Goal: Information Seeking & Learning: Learn about a topic

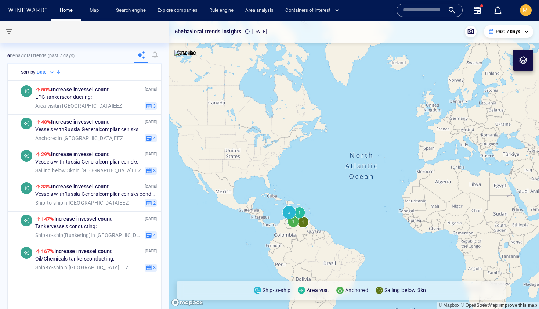
click at [409, 11] on input "text" at bounding box center [424, 10] width 42 height 11
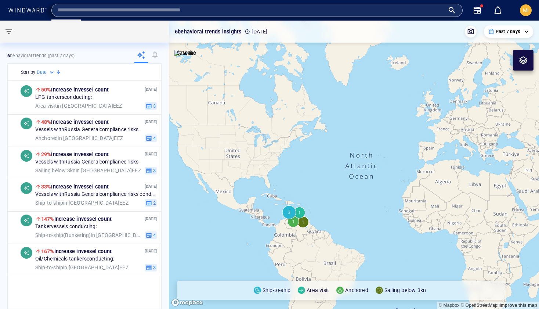
paste input "*******"
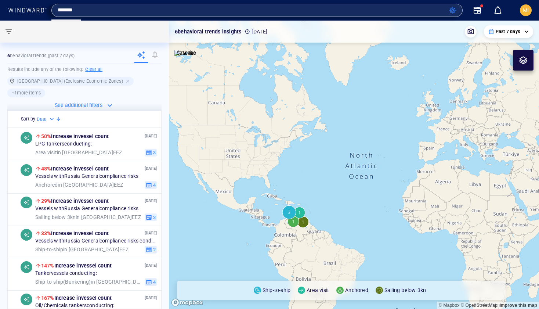
type input "*******"
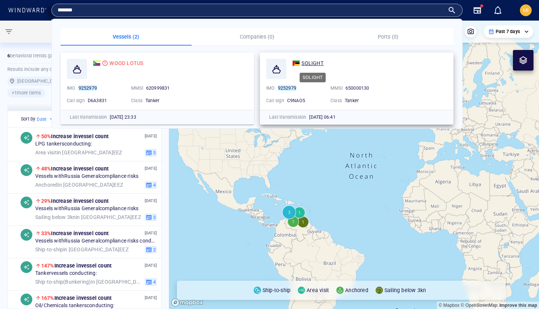
click at [318, 63] on span "SOLIGHT" at bounding box center [312, 63] width 22 height 6
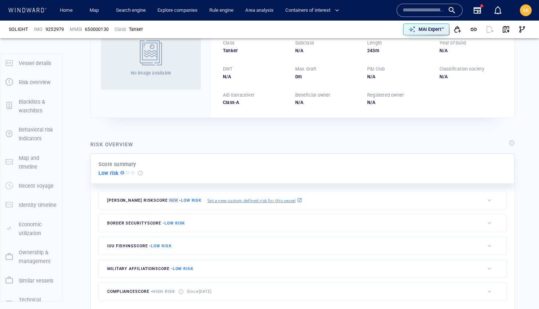
scroll to position [19, 0]
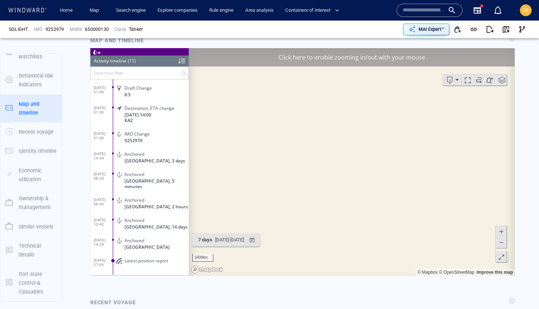
scroll to position [494, 0]
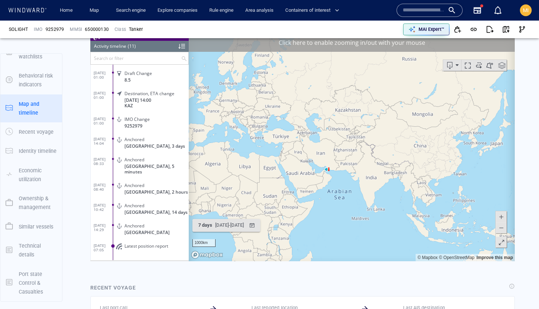
drag, startPoint x: 354, startPoint y: 163, endPoint x: 297, endPoint y: 194, distance: 64.9
click at [298, 194] on canvas "Map" at bounding box center [352, 147] width 326 height 228
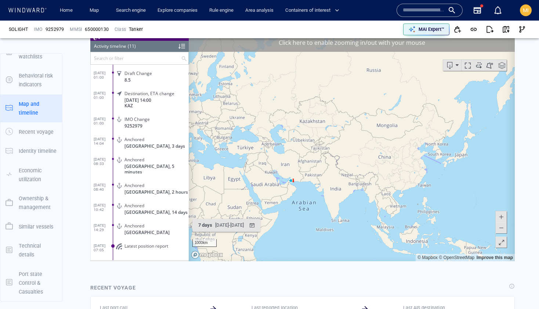
scroll to position [481, 0]
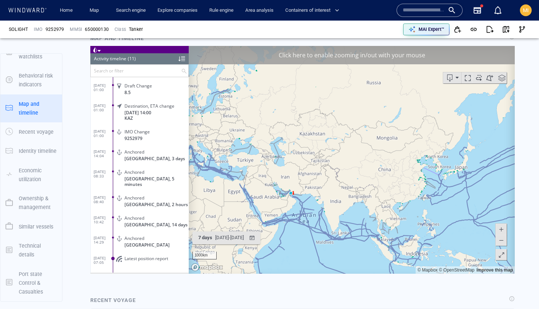
click at [499, 226] on span at bounding box center [500, 228] width 7 height 11
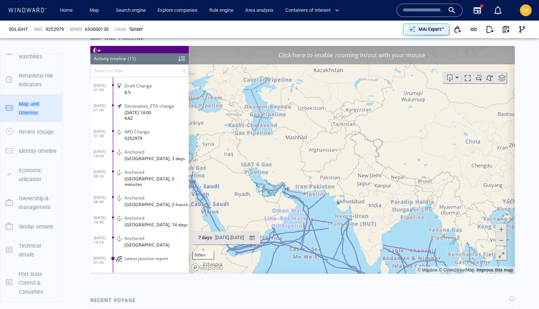
drag, startPoint x: 294, startPoint y: 186, endPoint x: 354, endPoint y: 135, distance: 78.6
click at [354, 135] on canvas "Map" at bounding box center [352, 160] width 326 height 228
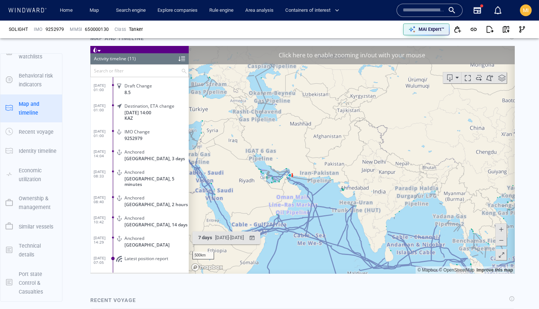
click at [339, 54] on div "Click here to enable zooming in/out with your mouse" at bounding box center [352, 55] width 326 height 18
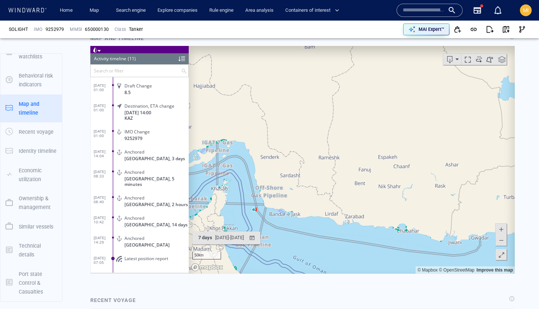
drag, startPoint x: 268, startPoint y: 222, endPoint x: 312, endPoint y: 197, distance: 50.8
click at [312, 198] on canvas "Map" at bounding box center [352, 160] width 326 height 228
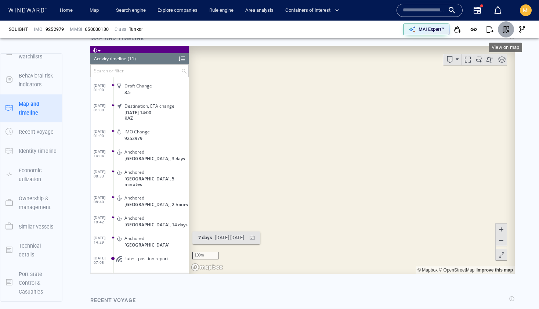
click at [507, 30] on span "button" at bounding box center [505, 29] width 7 height 7
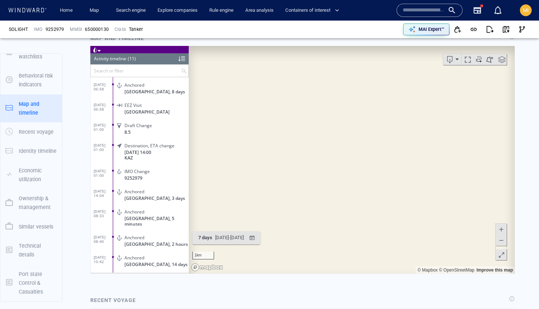
scroll to position [475, 0]
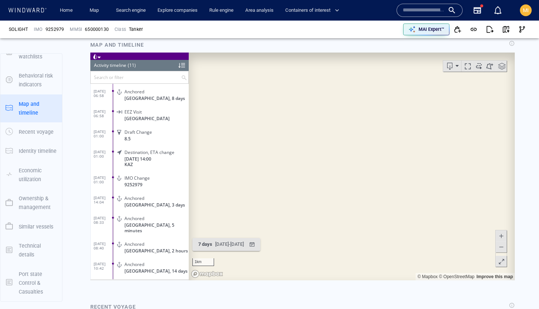
click at [153, 77] on input "text" at bounding box center [136, 77] width 90 height 12
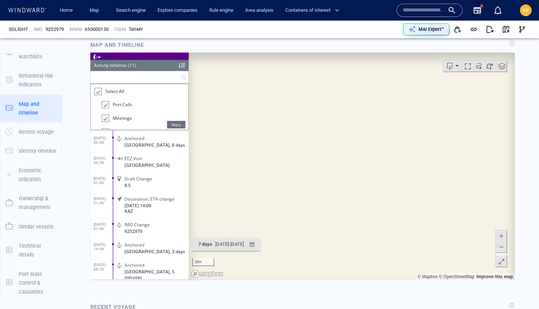
click at [153, 141] on div "Anchored Iran, 8 days" at bounding box center [152, 140] width 74 height 17
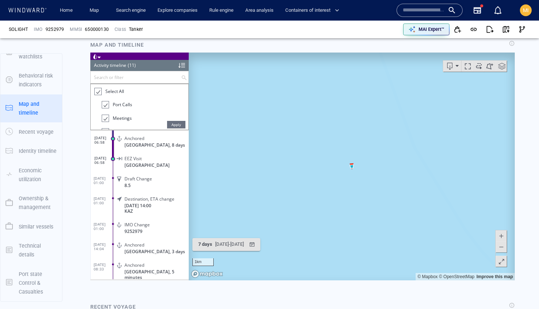
click at [145, 144] on span "Iran, 8 days" at bounding box center [154, 145] width 61 height 6
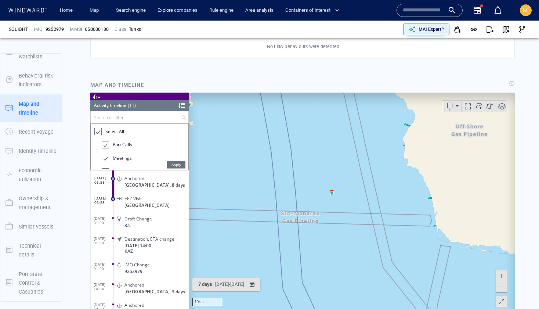
scroll to position [430, 0]
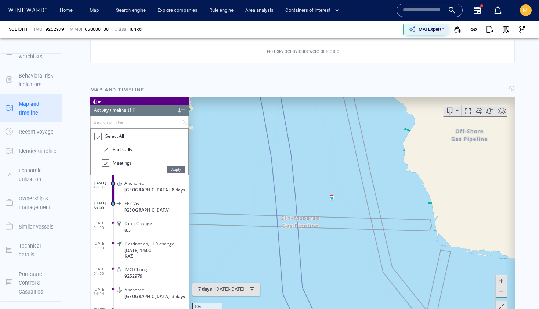
click at [142, 186] on span "Iran, 8 days" at bounding box center [154, 189] width 61 height 6
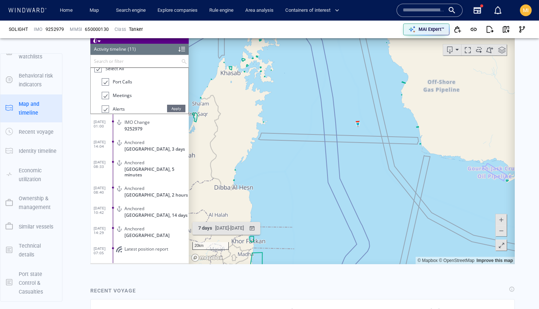
scroll to position [0, 0]
click at [97, 74] on div at bounding box center [97, 75] width 7 height 8
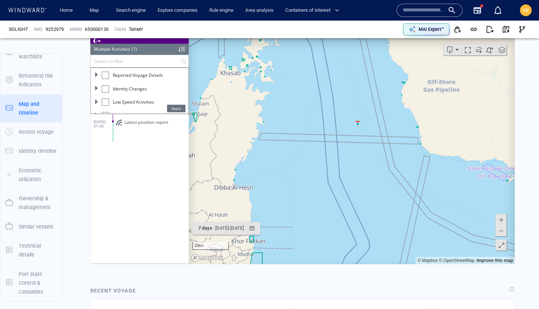
scroll to position [80, 0]
click at [105, 87] on div at bounding box center [105, 88] width 7 height 7
click at [105, 87] on div at bounding box center [104, 89] width 7 height 8
click at [106, 90] on div at bounding box center [105, 88] width 7 height 7
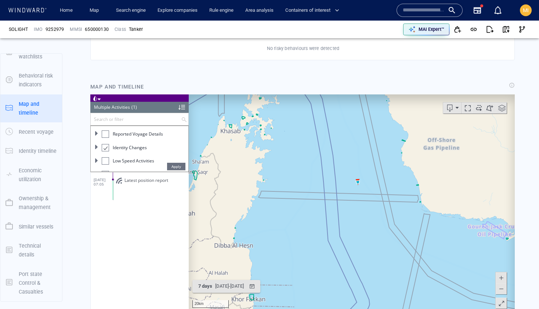
scroll to position [429, 0]
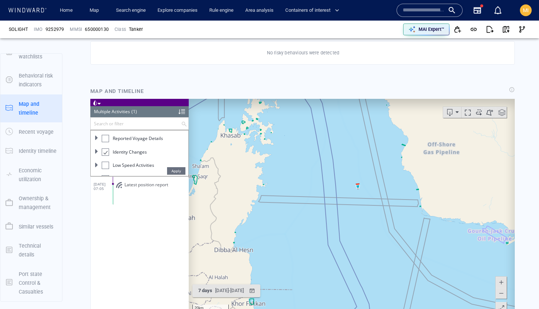
click at [414, 8] on input "text" at bounding box center [424, 10] width 42 height 11
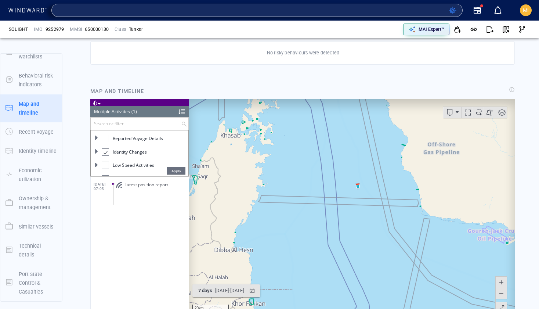
scroll to position [0, 4443]
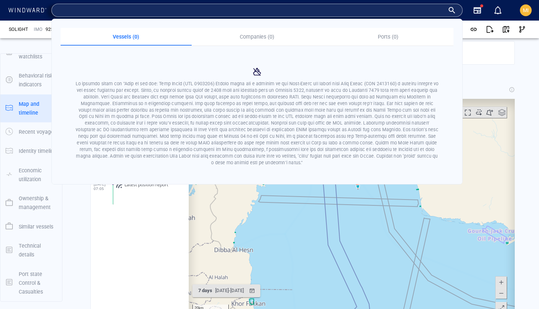
type input "**********"
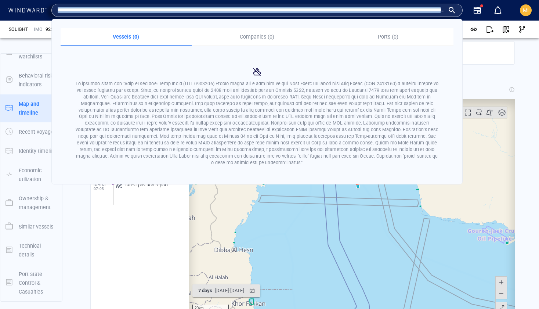
drag, startPoint x: 447, startPoint y: 13, endPoint x: 70, endPoint y: 16, distance: 376.9
click at [67, 12] on div at bounding box center [257, 10] width 399 height 11
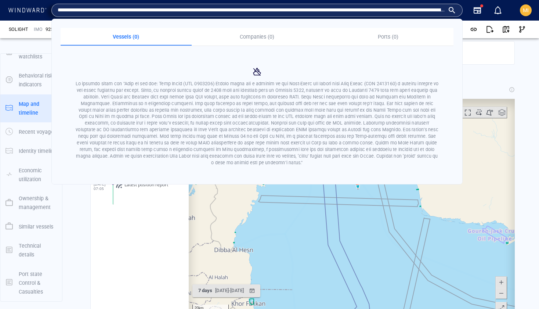
scroll to position [0, 4444]
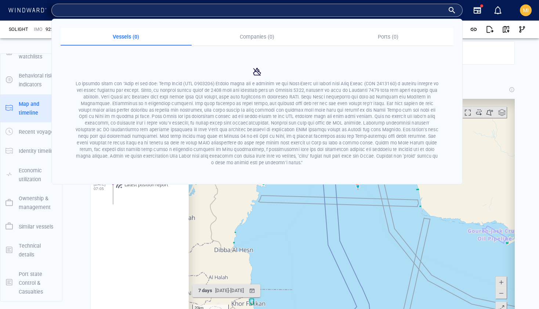
drag, startPoint x: 70, startPoint y: 16, endPoint x: 203, endPoint y: 77, distance: 146.0
click at [201, 17] on div "Vessels (0) Companies (0) Ports (0)" at bounding box center [256, 10] width 411 height 13
click at [452, 9] on div at bounding box center [257, 10] width 399 height 11
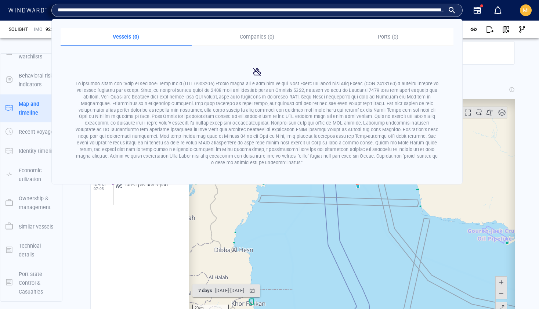
click at [479, 42] on div "No risky behaviours were detected" at bounding box center [302, 52] width 424 height 23
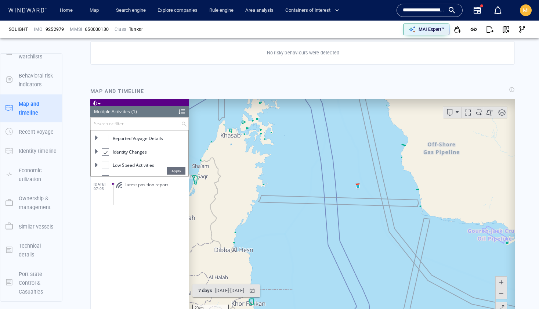
click at [406, 11] on input "text" at bounding box center [424, 10] width 42 height 11
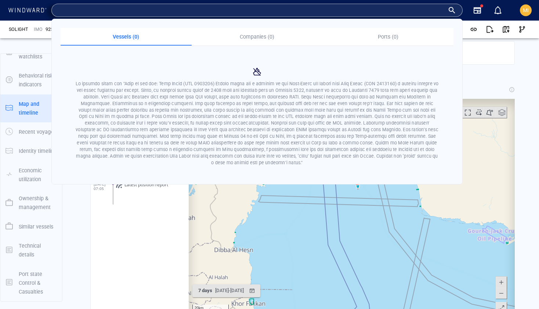
scroll to position [0, 4444]
drag, startPoint x: 148, startPoint y: 109, endPoint x: 495, endPoint y: 156, distance: 349.9
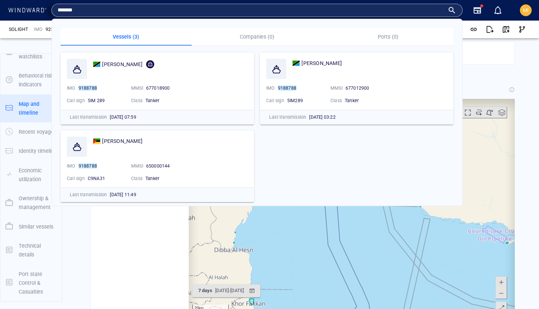
drag, startPoint x: 99, startPoint y: 12, endPoint x: 29, endPoint y: 3, distance: 70.7
click at [29, 3] on div "Home Map Search engine Explore companies Rule engine Area analysis Containers o…" at bounding box center [270, 10] width 528 height 18
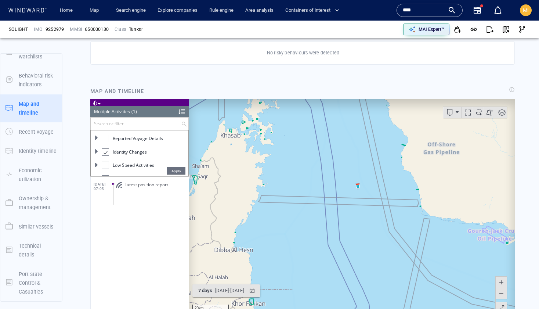
type input "****"
click at [451, 11] on div "****" at bounding box center [430, 10] width 54 height 11
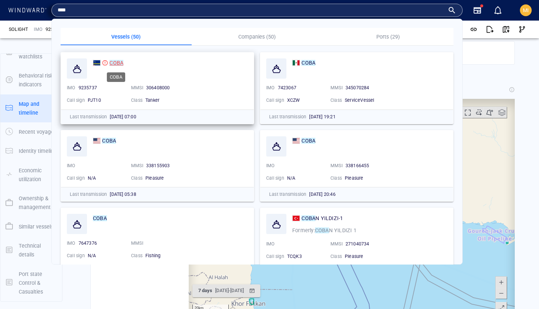
click at [119, 62] on mark "COBA" at bounding box center [116, 63] width 14 height 6
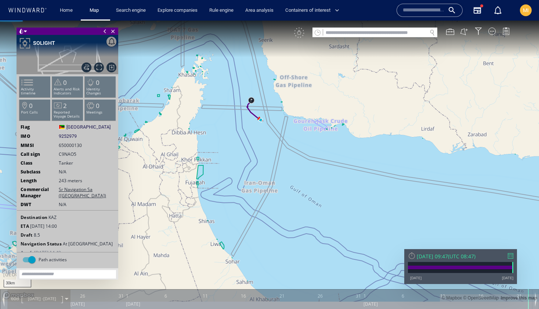
drag, startPoint x: 260, startPoint y: 127, endPoint x: 260, endPoint y: 155, distance: 27.9
click at [260, 155] on canvas "Map" at bounding box center [269, 161] width 539 height 281
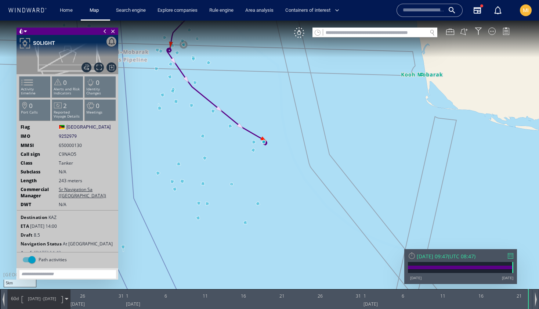
drag, startPoint x: 239, startPoint y: 155, endPoint x: 265, endPoint y: 182, distance: 37.1
click at [265, 182] on canvas "Map" at bounding box center [269, 161] width 539 height 281
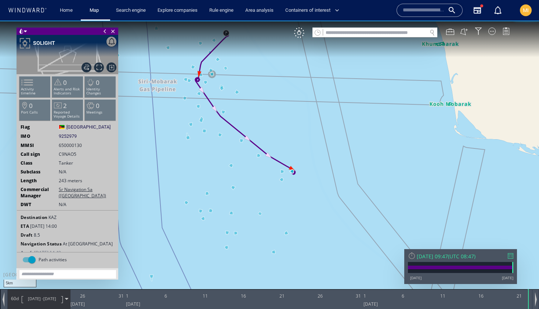
drag, startPoint x: 279, startPoint y: 195, endPoint x: 286, endPoint y: 211, distance: 17.4
click at [286, 211] on canvas "Map" at bounding box center [269, 161] width 539 height 281
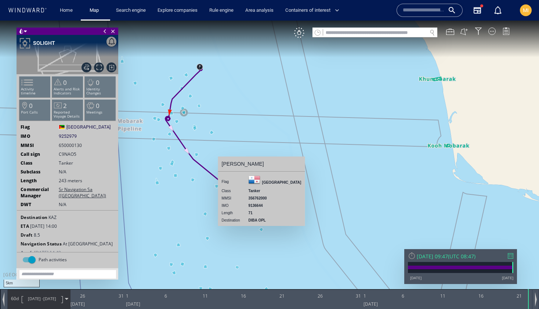
drag, startPoint x: 240, startPoint y: 176, endPoint x: 212, endPoint y: 208, distance: 41.9
click at [212, 208] on canvas "Map" at bounding box center [269, 161] width 539 height 281
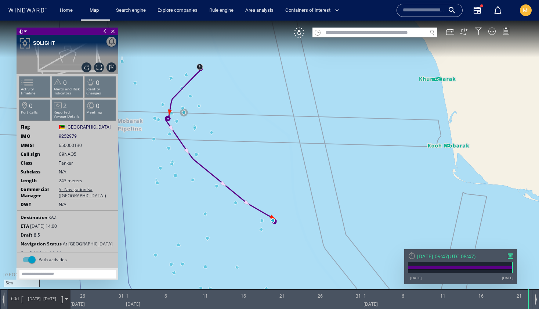
click at [359, 34] on input "text" at bounding box center [375, 33] width 104 height 10
click at [357, 33] on input "text" at bounding box center [375, 33] width 104 height 10
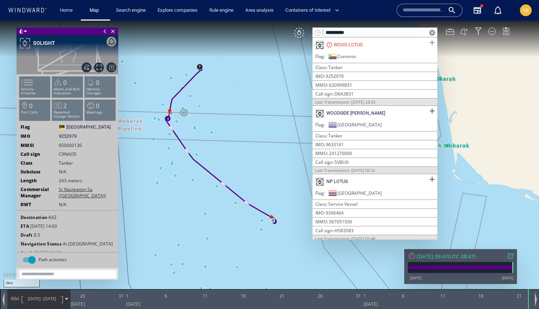
type input "**********"
click at [429, 43] on span at bounding box center [431, 42] width 9 height 9
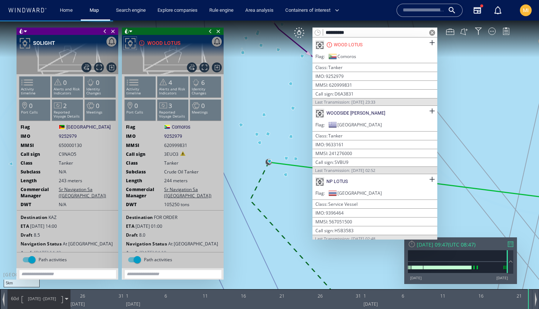
click at [210, 31] on span at bounding box center [210, 31] width 8 height 7
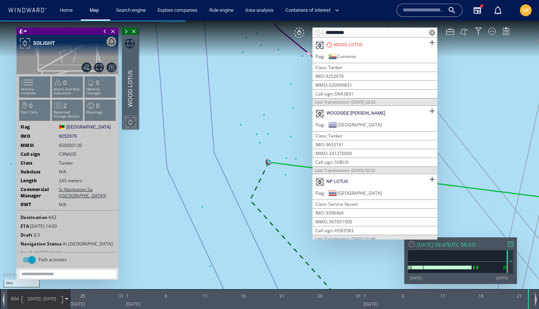
click at [105, 31] on span at bounding box center [105, 31] width 8 height 7
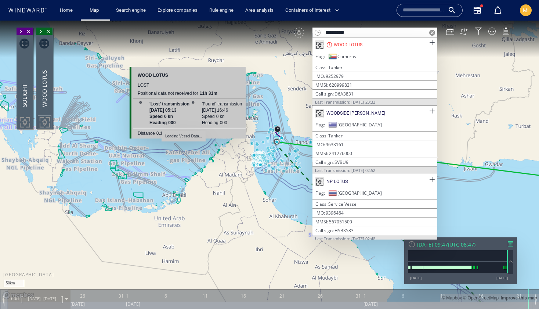
drag, startPoint x: 280, startPoint y: 157, endPoint x: 180, endPoint y: 161, distance: 100.2
click at [180, 160] on canvas "Map" at bounding box center [269, 161] width 539 height 281
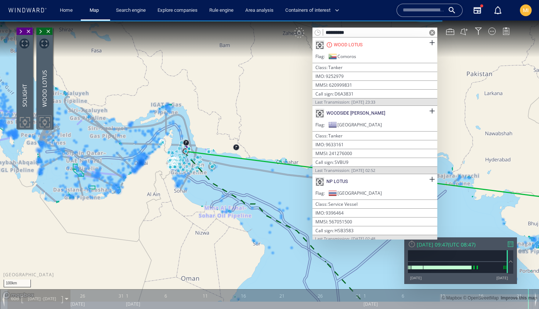
click at [297, 35] on div "**********" at bounding box center [405, 33] width 223 height 10
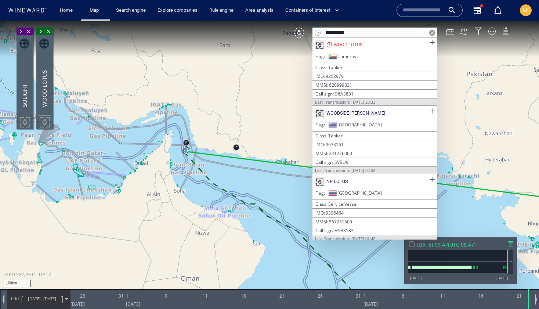
click at [430, 34] on span at bounding box center [432, 33] width 6 height 6
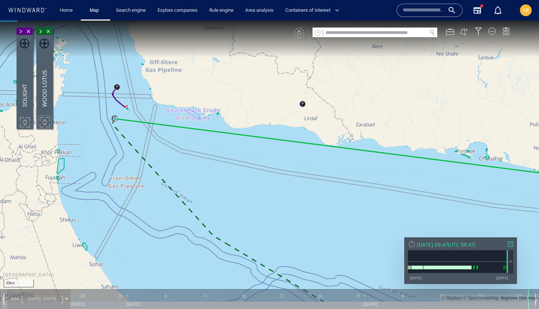
drag, startPoint x: 156, startPoint y: 154, endPoint x: 208, endPoint y: 186, distance: 61.4
click at [208, 186] on canvas "Map" at bounding box center [269, 161] width 539 height 281
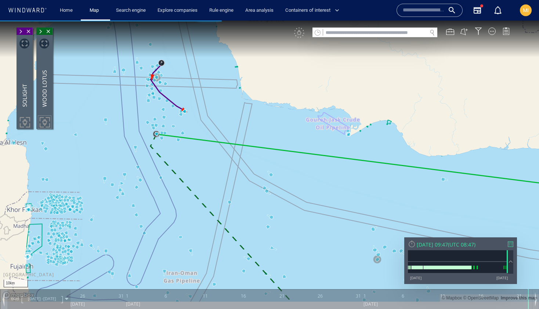
drag, startPoint x: 192, startPoint y: 145, endPoint x: 228, endPoint y: 177, distance: 48.6
click at [228, 177] on canvas "Map" at bounding box center [269, 161] width 539 height 281
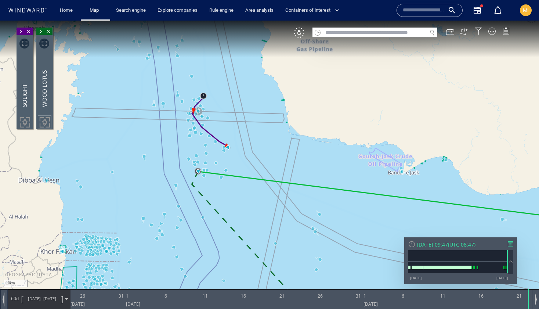
click at [300, 33] on div "VM" at bounding box center [299, 33] width 10 height 10
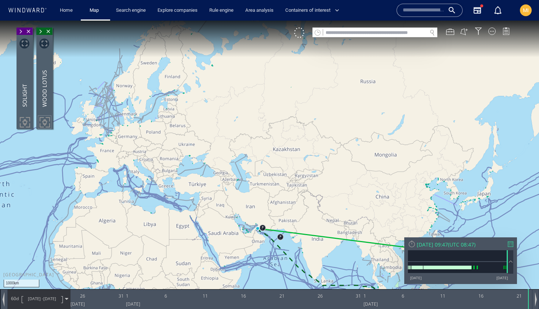
drag, startPoint x: 333, startPoint y: 208, endPoint x: 235, endPoint y: 163, distance: 107.5
click at [243, 163] on canvas "Map" at bounding box center [269, 161] width 539 height 281
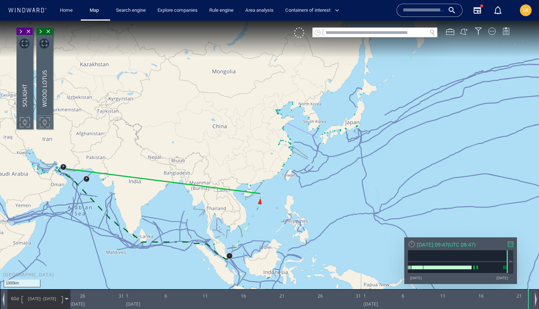
drag, startPoint x: 194, startPoint y: 218, endPoint x: 254, endPoint y: 218, distance: 60.2
click at [254, 218] on canvas "Map" at bounding box center [269, 161] width 539 height 281
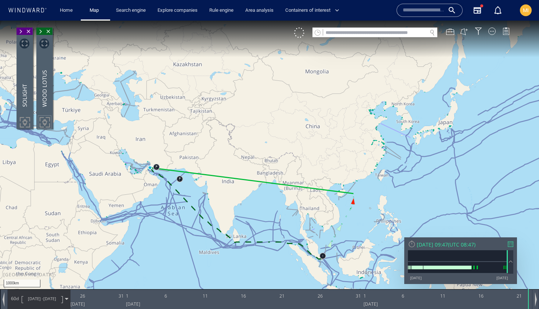
click at [167, 207] on canvas "Map" at bounding box center [269, 161] width 539 height 281
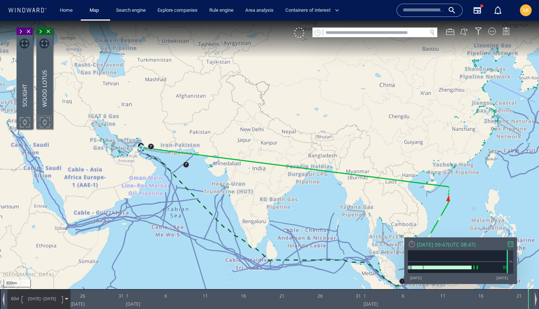
drag, startPoint x: 156, startPoint y: 148, endPoint x: 227, endPoint y: 205, distance: 90.8
click at [227, 205] on canvas "Map" at bounding box center [269, 161] width 539 height 281
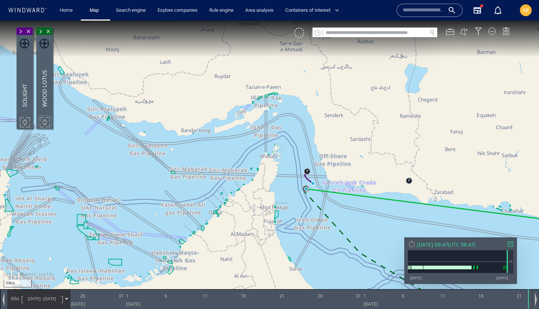
drag, startPoint x: 305, startPoint y: 203, endPoint x: 282, endPoint y: 223, distance: 30.7
click at [282, 223] on canvas "Map" at bounding box center [269, 161] width 539 height 281
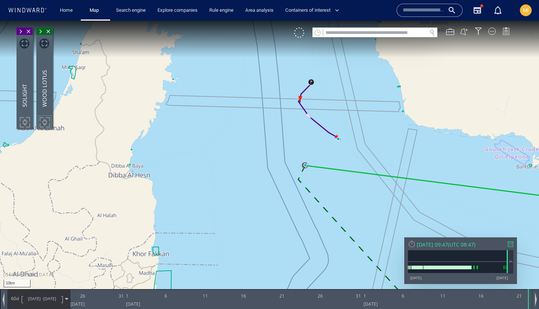
drag, startPoint x: 276, startPoint y: 214, endPoint x: 130, endPoint y: 247, distance: 149.7
click at [130, 245] on canvas "Map" at bounding box center [269, 161] width 539 height 281
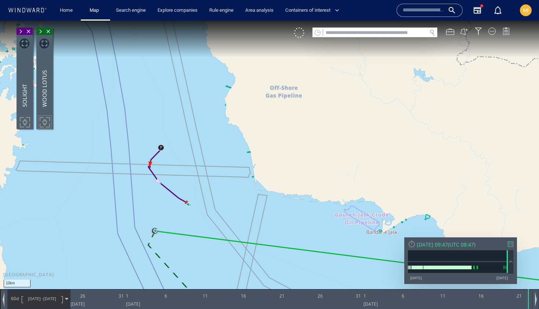
drag, startPoint x: 172, startPoint y: 198, endPoint x: 185, endPoint y: 227, distance: 32.0
click at [185, 227] on canvas "Map" at bounding box center [269, 161] width 539 height 281
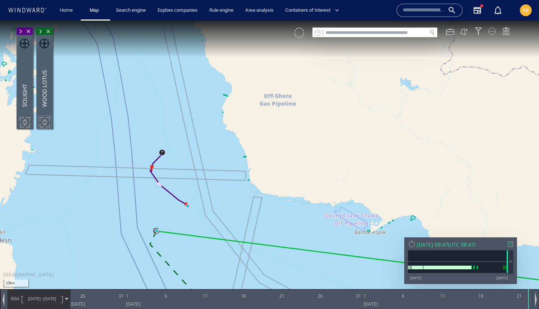
click at [491, 32] on div at bounding box center [491, 31] width 7 height 7
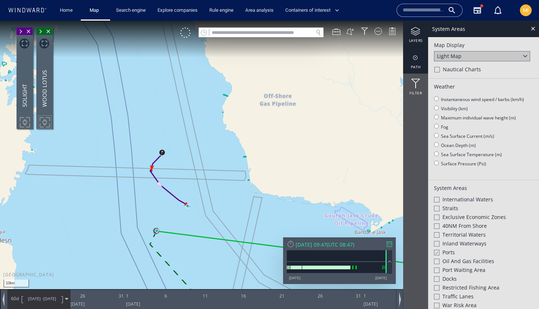
click at [414, 58] on div at bounding box center [415, 57] width 25 height 9
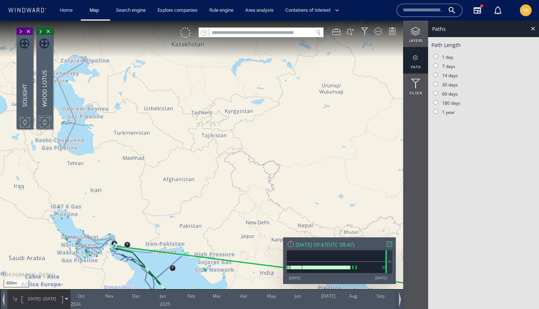
drag, startPoint x: 149, startPoint y: 222, endPoint x: 257, endPoint y: 187, distance: 113.6
click at [252, 188] on canvas "Map" at bounding box center [269, 161] width 539 height 281
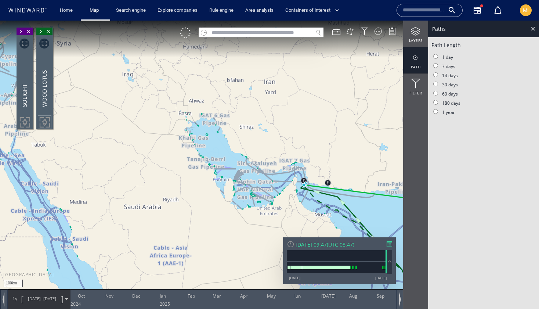
drag, startPoint x: 306, startPoint y: 196, endPoint x: 245, endPoint y: 196, distance: 60.9
click at [245, 196] on canvas "Map" at bounding box center [269, 161] width 539 height 281
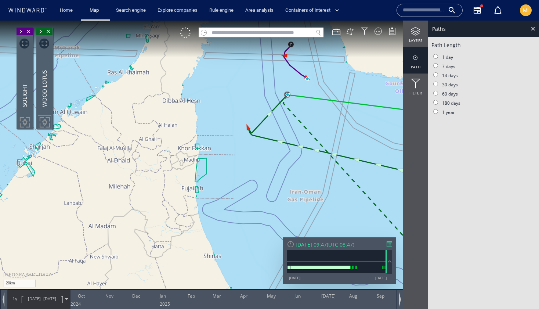
drag, startPoint x: 281, startPoint y: 134, endPoint x: 261, endPoint y: 194, distance: 64.3
click at [261, 194] on canvas "Map" at bounding box center [269, 161] width 539 height 281
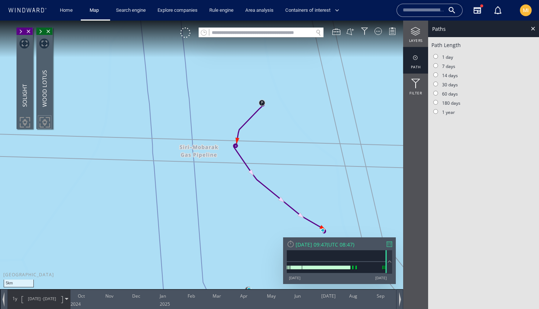
drag, startPoint x: 265, startPoint y: 128, endPoint x: 230, endPoint y: 106, distance: 41.7
click at [230, 105] on canvas "Map" at bounding box center [269, 161] width 539 height 281
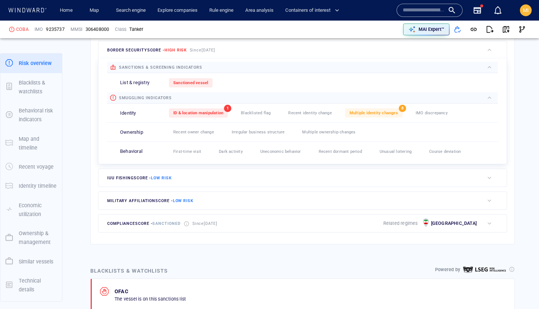
scroll to position [248, 0]
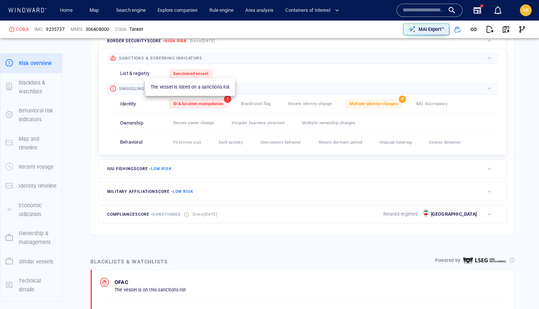
click at [201, 73] on span "Sanctioned vessel" at bounding box center [190, 73] width 35 height 5
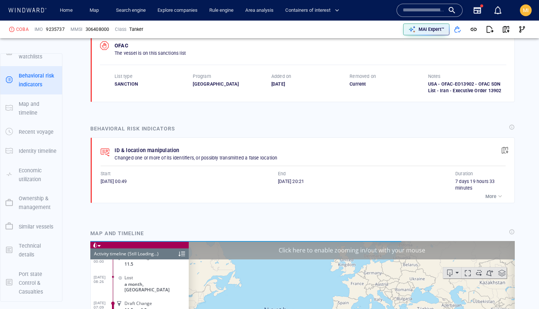
scroll to position [2250, 0]
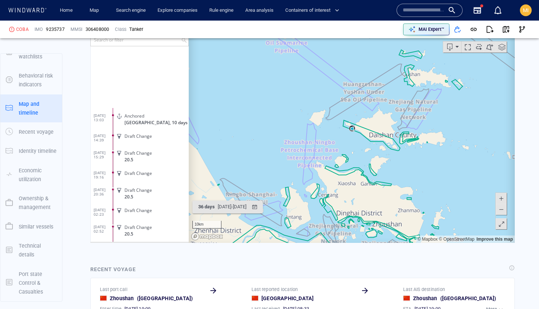
scroll to position [93433, 0]
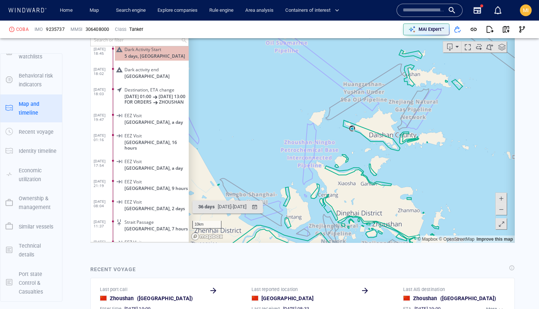
click at [174, 42] on input "text" at bounding box center [136, 39] width 90 height 12
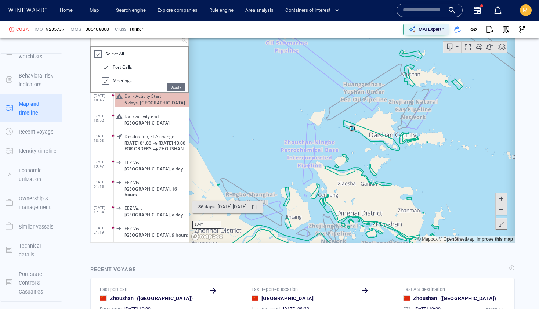
click at [100, 54] on div at bounding box center [97, 54] width 7 height 8
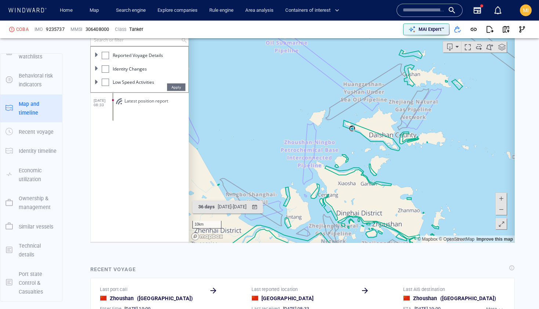
scroll to position [85, 0]
click at [106, 63] on div at bounding box center [105, 62] width 7 height 7
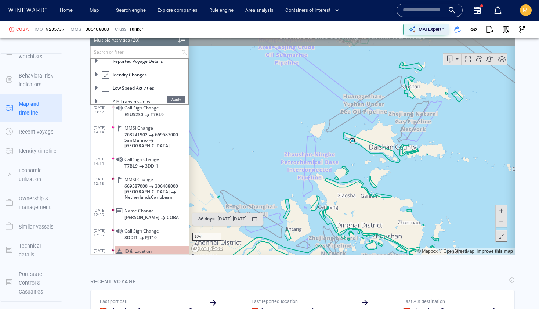
scroll to position [707, 0]
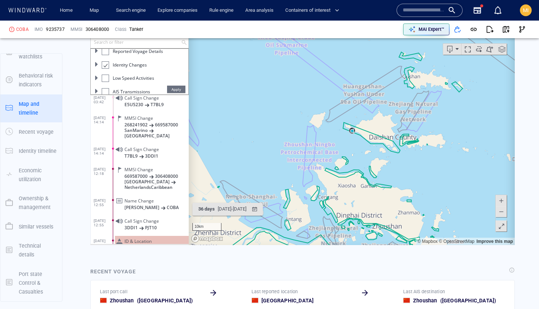
click at [500, 211] on span at bounding box center [500, 210] width 7 height 11
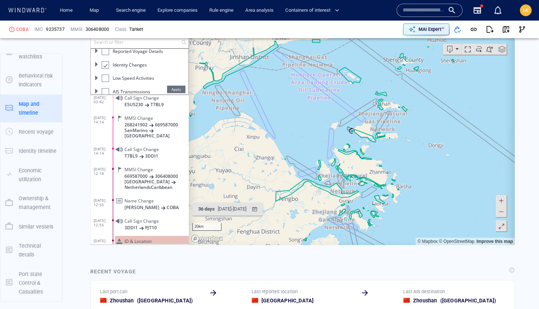
click at [500, 211] on span at bounding box center [500, 210] width 7 height 11
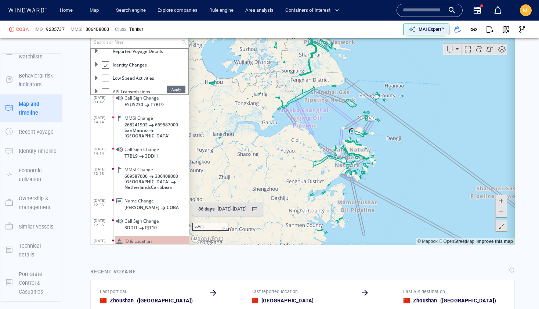
click at [500, 211] on span at bounding box center [500, 210] width 7 height 11
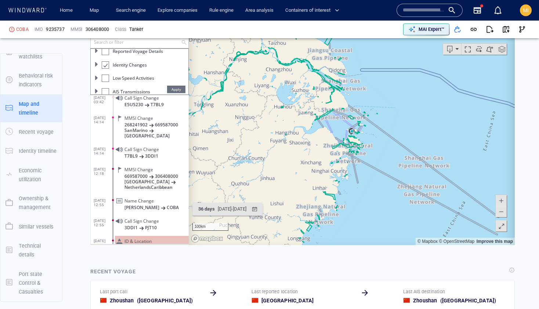
click at [501, 211] on span at bounding box center [500, 210] width 7 height 11
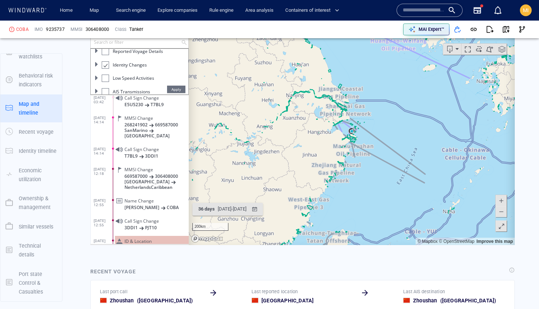
click at [501, 211] on span at bounding box center [500, 210] width 7 height 11
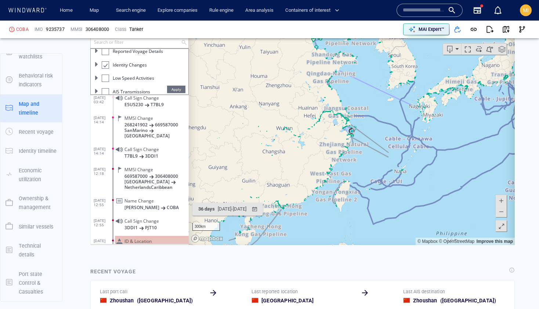
drag, startPoint x: 389, startPoint y: 172, endPoint x: 385, endPoint y: 200, distance: 28.1
click at [386, 200] on canvas "Map" at bounding box center [352, 131] width 326 height 228
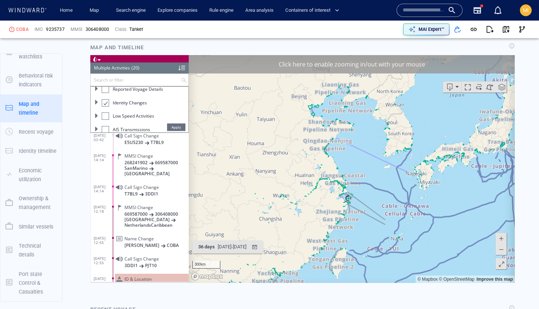
scroll to position [655, 0]
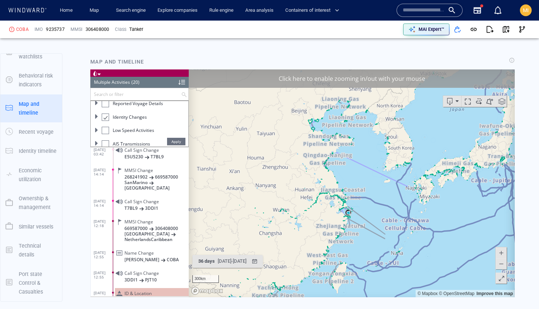
drag, startPoint x: 332, startPoint y: 199, endPoint x: 310, endPoint y: 137, distance: 66.0
click at [311, 138] on canvas "Map" at bounding box center [352, 183] width 326 height 228
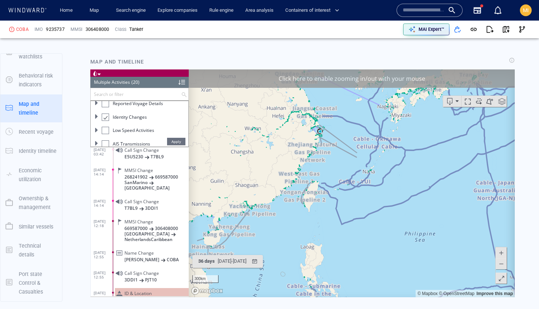
drag, startPoint x: 310, startPoint y: 137, endPoint x: 317, endPoint y: 152, distance: 16.8
click at [319, 152] on canvas "Map" at bounding box center [352, 183] width 326 height 228
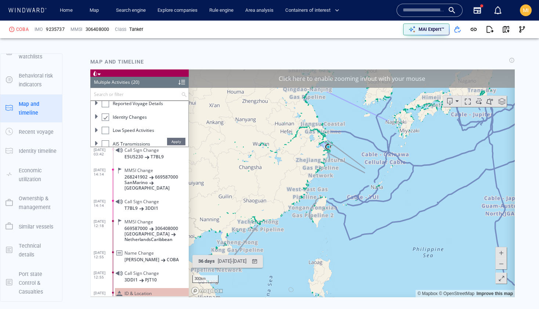
click at [500, 252] on span at bounding box center [500, 252] width 7 height 11
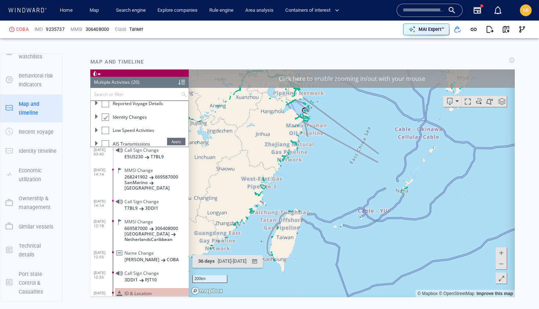
click at [397, 75] on div "Click here to enable zooming in/out with your mouse" at bounding box center [352, 78] width 326 height 18
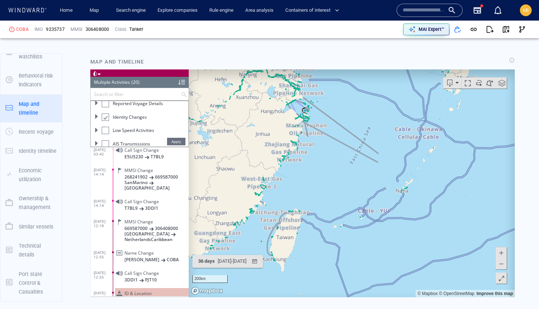
drag, startPoint x: 351, startPoint y: 137, endPoint x: 371, endPoint y: 170, distance: 39.0
click at [371, 169] on canvas "Map" at bounding box center [352, 183] width 326 height 228
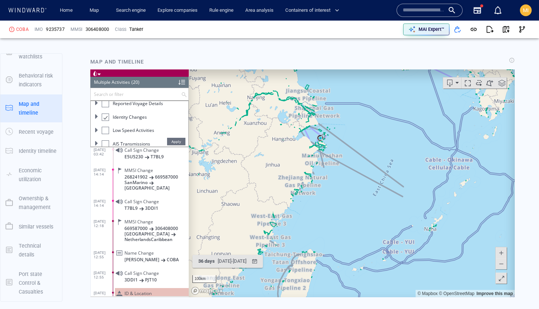
drag, startPoint x: 336, startPoint y: 174, endPoint x: 378, endPoint y: 211, distance: 55.1
click at [378, 210] on canvas "Map" at bounding box center [352, 183] width 326 height 228
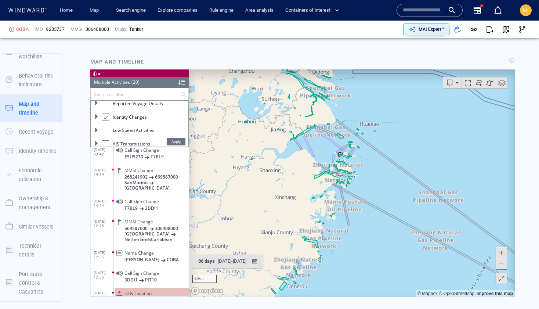
drag, startPoint x: 365, startPoint y: 175, endPoint x: 392, endPoint y: 197, distance: 34.1
click at [392, 197] on canvas "Map" at bounding box center [352, 183] width 326 height 228
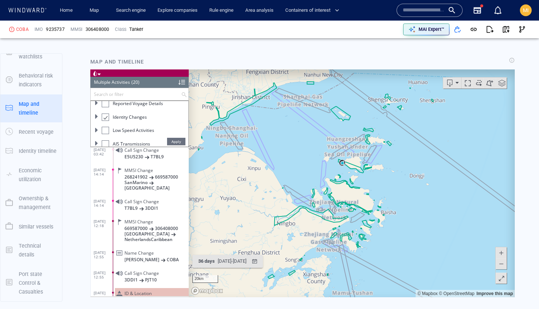
drag, startPoint x: 385, startPoint y: 186, endPoint x: 423, endPoint y: 186, distance: 38.2
click at [423, 186] on canvas "Map" at bounding box center [352, 183] width 326 height 228
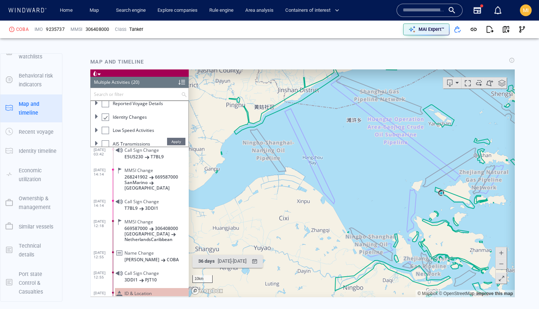
drag, startPoint x: 363, startPoint y: 157, endPoint x: 327, endPoint y: 178, distance: 41.1
click at [328, 177] on canvas "Map" at bounding box center [352, 183] width 326 height 228
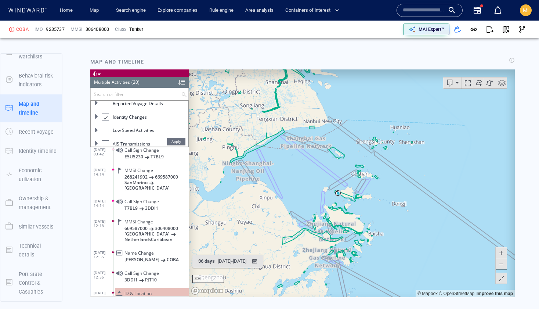
drag, startPoint x: 283, startPoint y: 165, endPoint x: 280, endPoint y: 132, distance: 32.5
click at [280, 132] on canvas "Map" at bounding box center [352, 183] width 326 height 228
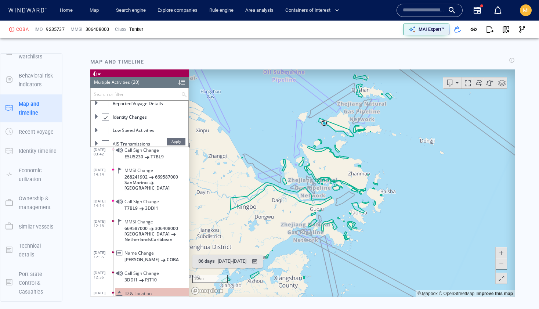
drag, startPoint x: 375, startPoint y: 177, endPoint x: 400, endPoint y: 135, distance: 49.0
click at [400, 135] on canvas "Map" at bounding box center [352, 183] width 326 height 228
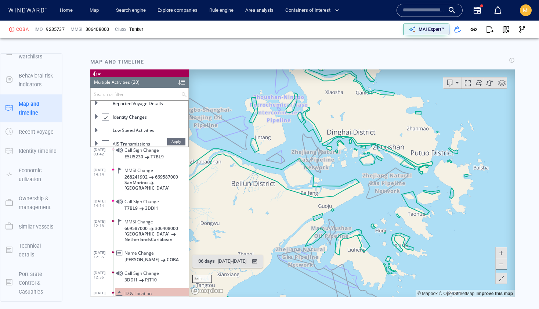
drag, startPoint x: 391, startPoint y: 143, endPoint x: 452, endPoint y: 131, distance: 62.5
click at [452, 131] on canvas "Map" at bounding box center [352, 183] width 326 height 228
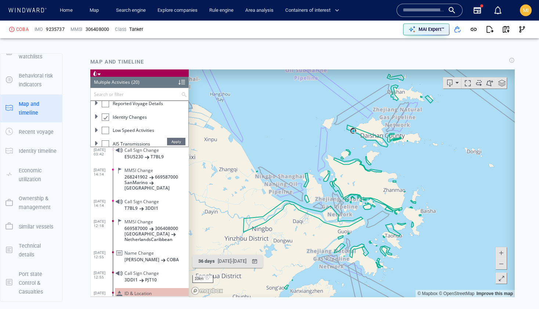
drag, startPoint x: 396, startPoint y: 152, endPoint x: 376, endPoint y: 225, distance: 75.7
click at [376, 224] on canvas "Map" at bounding box center [352, 183] width 326 height 228
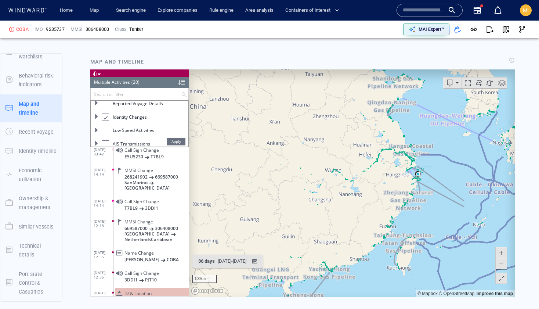
drag, startPoint x: 390, startPoint y: 164, endPoint x: 334, endPoint y: 159, distance: 56.3
click at [335, 159] on canvas "Map" at bounding box center [352, 183] width 326 height 228
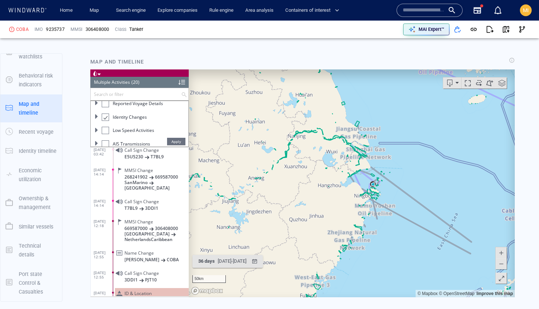
drag, startPoint x: 354, startPoint y: 190, endPoint x: 330, endPoint y: 160, distance: 39.1
click at [331, 162] on canvas "Map" at bounding box center [352, 183] width 326 height 228
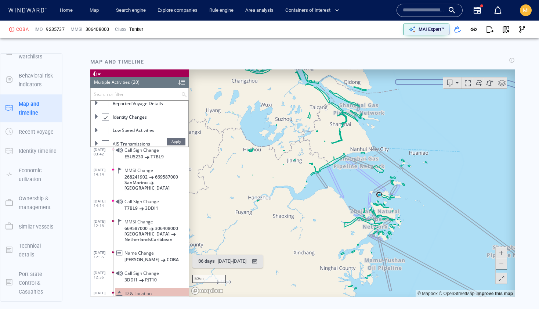
drag, startPoint x: 315, startPoint y: 132, endPoint x: 270, endPoint y: 88, distance: 63.3
click at [270, 90] on canvas "Map" at bounding box center [352, 183] width 326 height 228
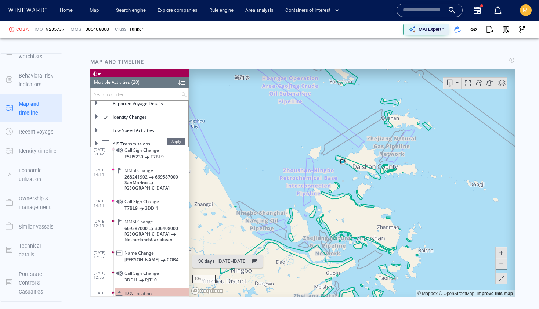
drag, startPoint x: 299, startPoint y: 137, endPoint x: 301, endPoint y: 98, distance: 39.3
click at [301, 98] on canvas "Map" at bounding box center [352, 183] width 326 height 228
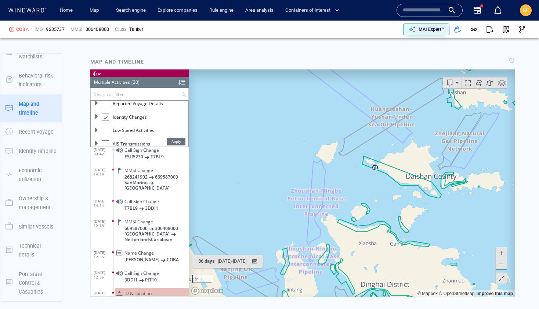
drag, startPoint x: 301, startPoint y: 102, endPoint x: 302, endPoint y: 63, distance: 39.3
click at [302, 69] on html "Loading vessel activities... Multiple Activities (20) (Still Loading...) Search…" at bounding box center [302, 183] width 424 height 228
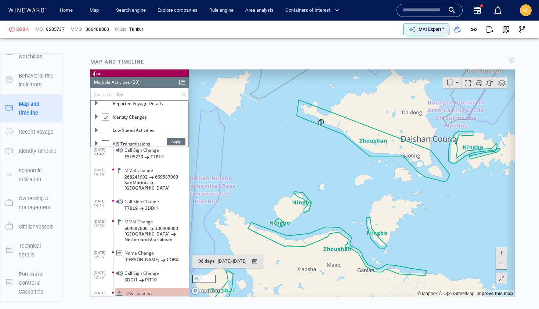
drag, startPoint x: 374, startPoint y: 127, endPoint x: 348, endPoint y: 178, distance: 57.4
click at [349, 178] on canvas "Map" at bounding box center [352, 183] width 326 height 228
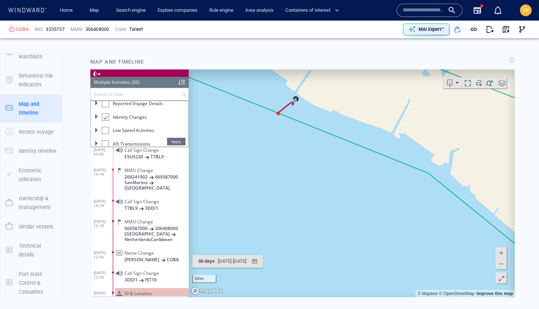
drag, startPoint x: 310, startPoint y: 137, endPoint x: 320, endPoint y: 196, distance: 59.5
click at [320, 196] on canvas "Map" at bounding box center [352, 183] width 326 height 228
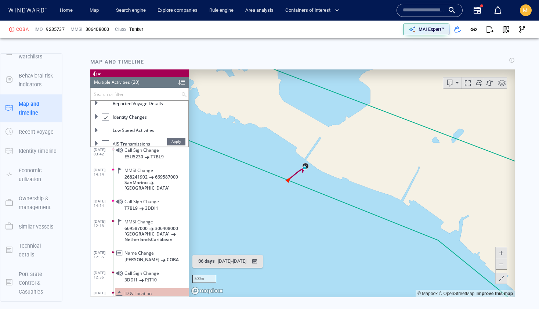
drag, startPoint x: 328, startPoint y: 172, endPoint x: 349, endPoint y: 194, distance: 30.9
click at [350, 193] on canvas "Map" at bounding box center [352, 183] width 326 height 228
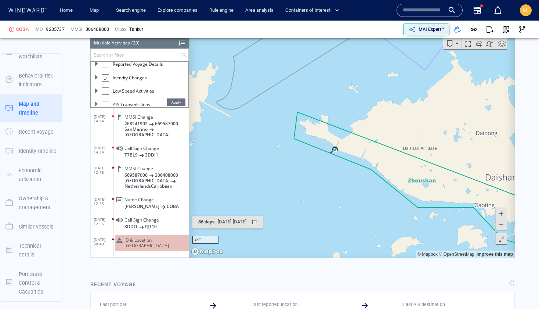
scroll to position [700, 0]
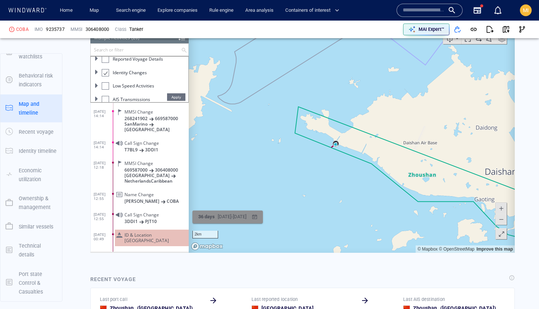
click at [248, 215] on div "14/08/2025 - 20/09/2025" at bounding box center [232, 216] width 32 height 11
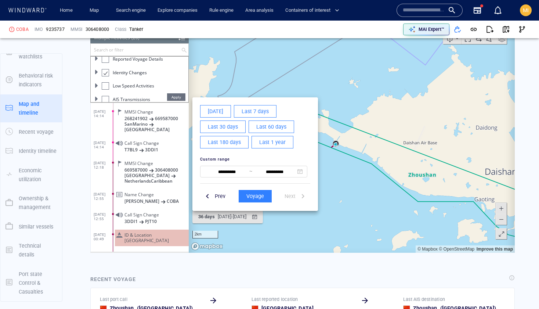
click at [230, 142] on span "Last 180 days" at bounding box center [224, 141] width 33 height 9
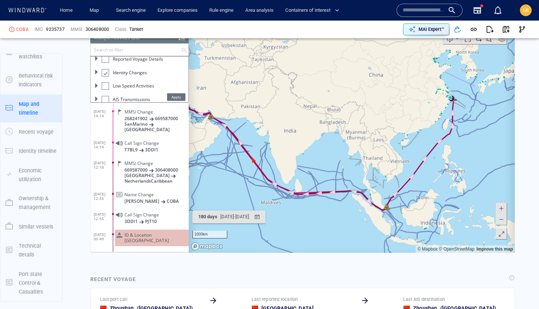
drag, startPoint x: 454, startPoint y: 152, endPoint x: 384, endPoint y: 188, distance: 79.1
click at [384, 188] on canvas "Map" at bounding box center [352, 139] width 326 height 228
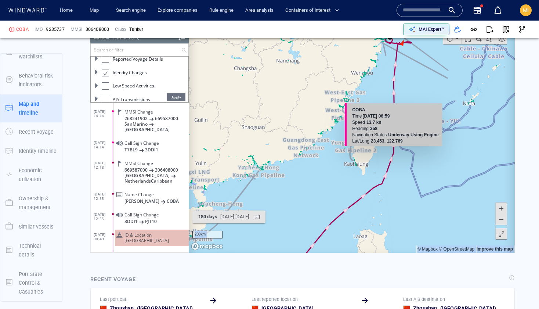
drag, startPoint x: 389, startPoint y: 104, endPoint x: 388, endPoint y: 166, distance: 62.4
click at [388, 165] on div "200km © Mapbox © OpenStreetMap Improve this map COBA Time 15 June 2025 06:59 Sp…" at bounding box center [352, 139] width 326 height 228
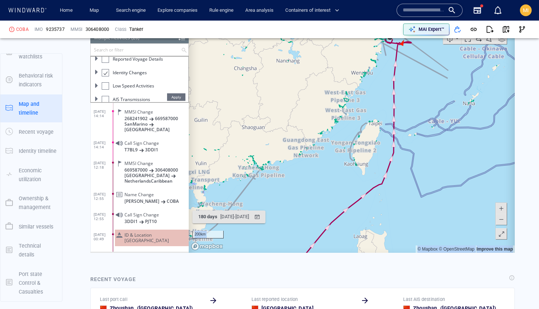
drag, startPoint x: 382, startPoint y: 131, endPoint x: 380, endPoint y: 196, distance: 65.4
click at [380, 196] on canvas "Map" at bounding box center [352, 139] width 326 height 228
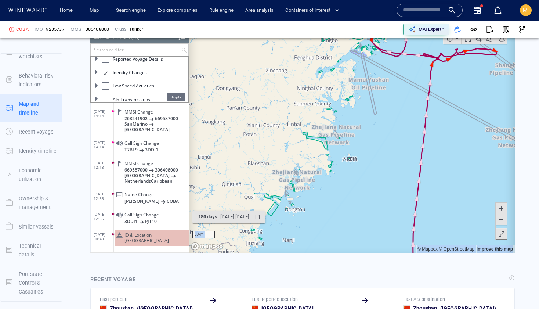
drag, startPoint x: 385, startPoint y: 124, endPoint x: 382, endPoint y: 196, distance: 72.7
click at [383, 196] on canvas "Map" at bounding box center [352, 139] width 326 height 228
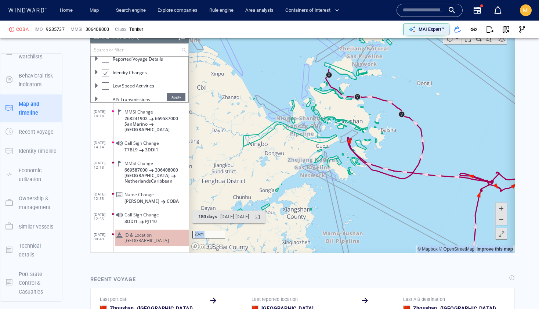
drag, startPoint x: 398, startPoint y: 170, endPoint x: 389, endPoint y: 236, distance: 67.3
click at [390, 236] on canvas "Map" at bounding box center [352, 139] width 326 height 228
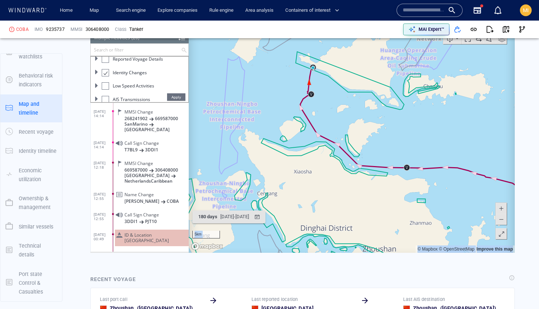
drag, startPoint x: 332, startPoint y: 132, endPoint x: 327, endPoint y: 213, distance: 81.6
click at [327, 213] on canvas "Map" at bounding box center [352, 139] width 326 height 228
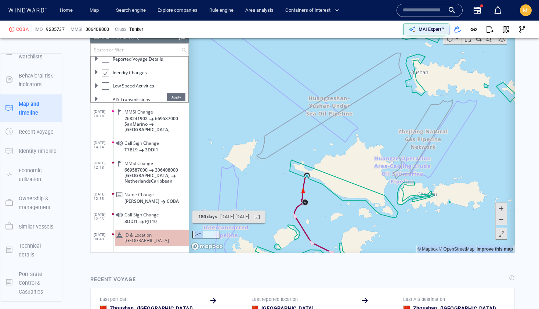
drag, startPoint x: 324, startPoint y: 202, endPoint x: 328, endPoint y: 169, distance: 32.8
click at [328, 169] on canvas "Map" at bounding box center [352, 139] width 326 height 228
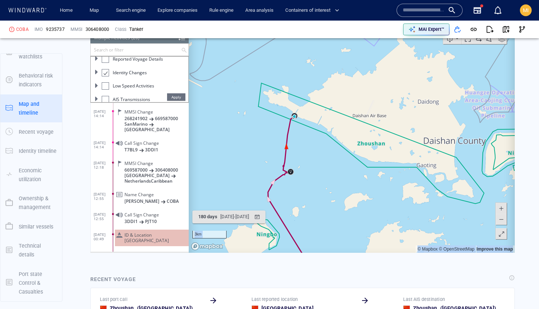
drag, startPoint x: 327, startPoint y: 169, endPoint x: 327, endPoint y: 159, distance: 9.9
click at [327, 159] on canvas "Map" at bounding box center [352, 139] width 326 height 228
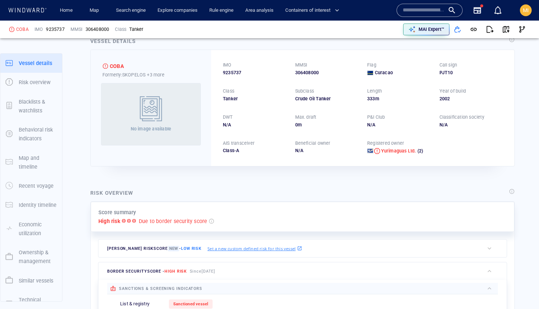
scroll to position [18, 0]
drag, startPoint x: 321, startPoint y: 71, endPoint x: 293, endPoint y: 71, distance: 27.5
click at [293, 71] on div "IMO 9235737 MMSI 306408000 Flag Curacao Call sign PJT10 Class Tanker Subclass C…" at bounding box center [362, 108] width 303 height 116
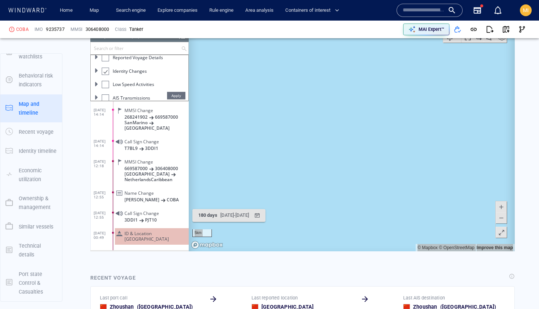
scroll to position [713, 0]
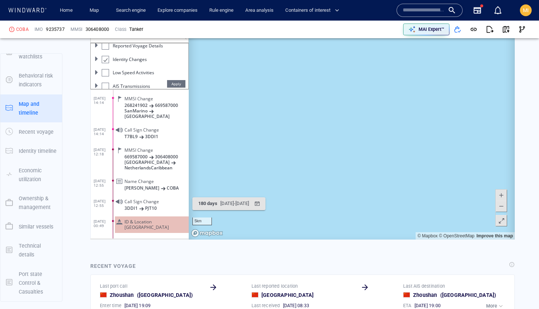
click at [150, 218] on span "ID & Location Tampering" at bounding box center [154, 223] width 61 height 11
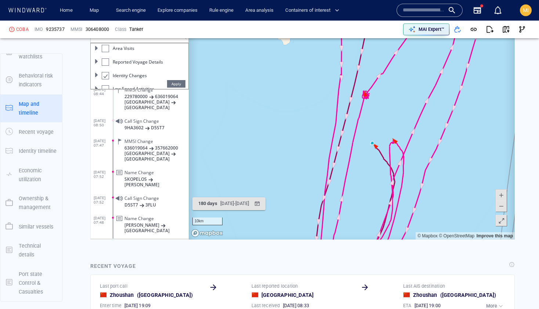
scroll to position [69, 0]
click at [106, 77] on div at bounding box center [104, 76] width 7 height 8
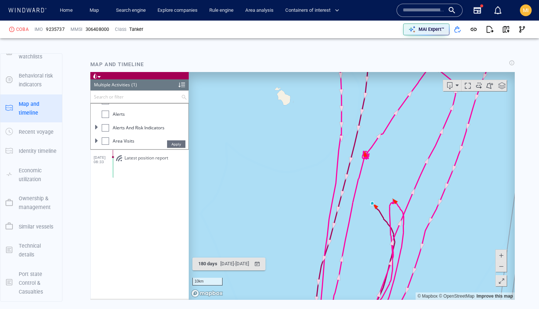
scroll to position [30, 0]
click at [107, 134] on div at bounding box center [105, 133] width 7 height 7
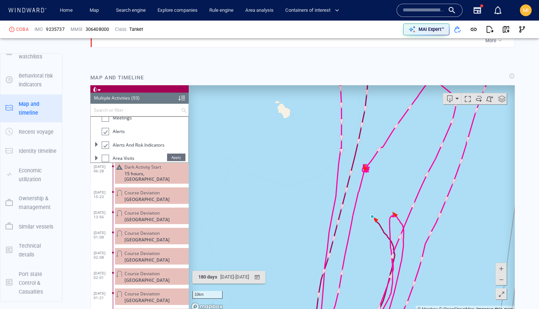
scroll to position [0, 0]
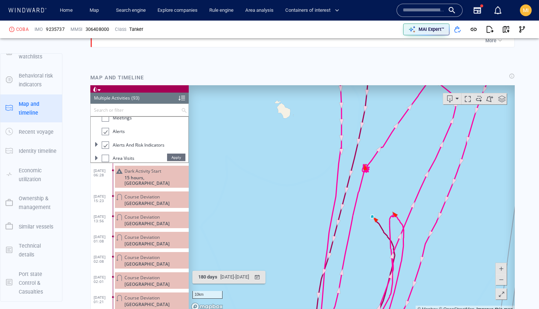
click at [107, 145] on div at bounding box center [104, 145] width 7 height 8
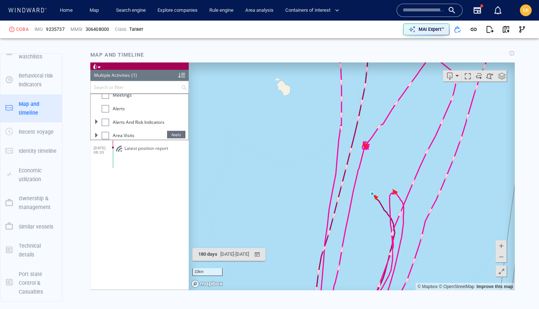
scroll to position [650, 0]
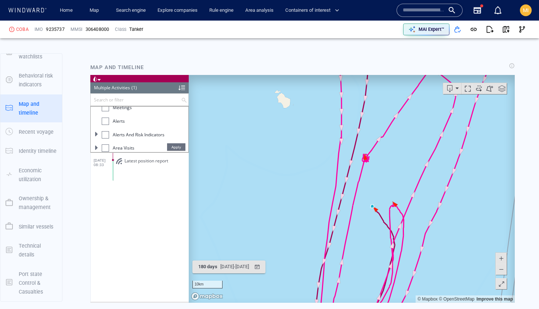
click at [106, 123] on div at bounding box center [105, 120] width 7 height 7
click at [107, 122] on div at bounding box center [104, 121] width 7 height 8
click at [105, 119] on div at bounding box center [105, 118] width 7 height 7
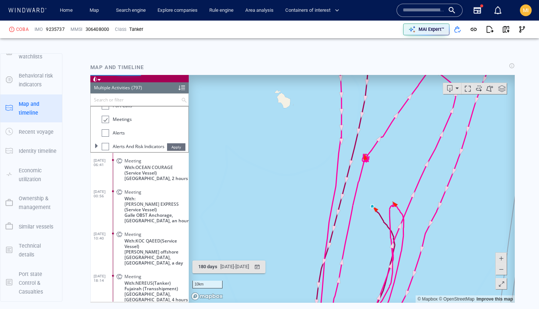
scroll to position [37, 0]
click at [104, 119] on div at bounding box center [105, 116] width 7 height 7
click at [105, 142] on div at bounding box center [104, 140] width 7 height 8
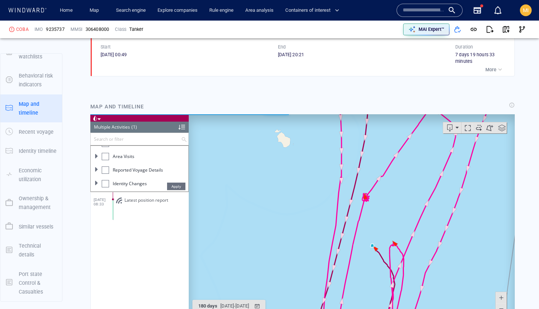
scroll to position [621, 0]
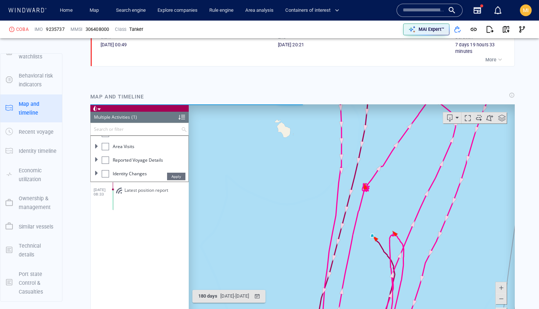
click at [106, 172] on div at bounding box center [105, 173] width 7 height 7
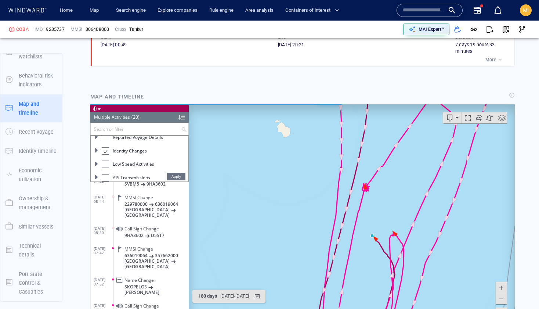
scroll to position [90, 0]
click at [96, 147] on span at bounding box center [96, 146] width 4 height 4
click at [106, 146] on div at bounding box center [108, 146] width 7 height 8
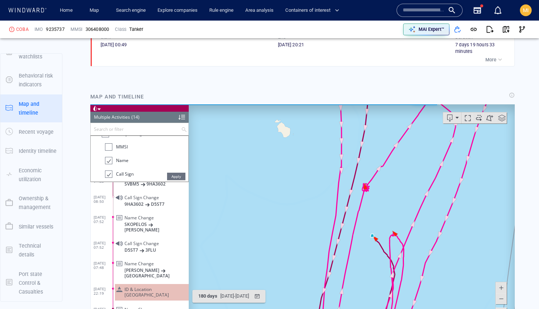
click at [111, 159] on div at bounding box center [108, 160] width 7 height 8
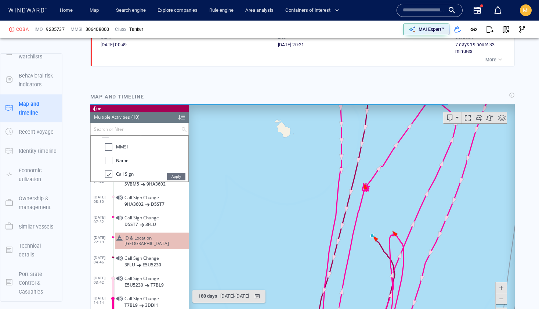
click at [111, 171] on div at bounding box center [108, 174] width 7 height 8
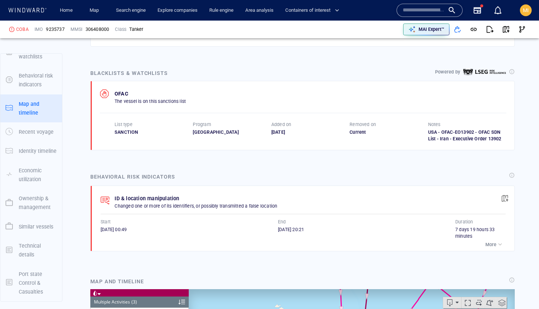
scroll to position [38, 0]
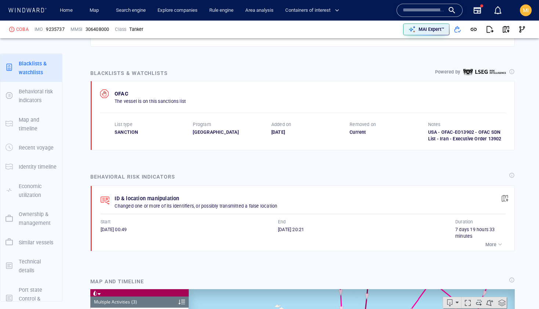
click at [492, 243] on p "More" at bounding box center [490, 244] width 11 height 7
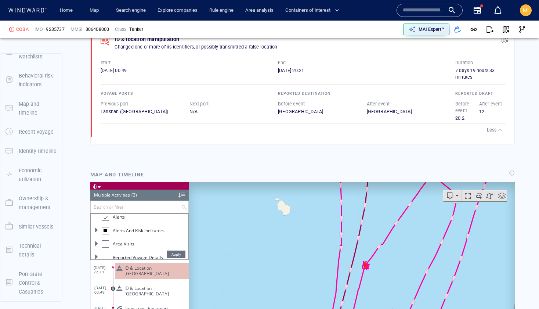
scroll to position [58, 0]
click at [98, 243] on span at bounding box center [96, 242] width 4 height 4
click at [97, 233] on ul "Select All Port Calls Meetings Alerts Alerts and Risk Indicators Area Visits Re…" at bounding box center [140, 236] width 98 height 46
click at [97, 230] on span at bounding box center [96, 230] width 4 height 4
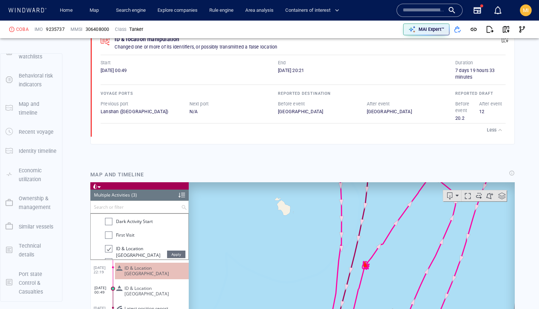
scroll to position [62, 0]
click at [110, 227] on div at bounding box center [108, 225] width 7 height 7
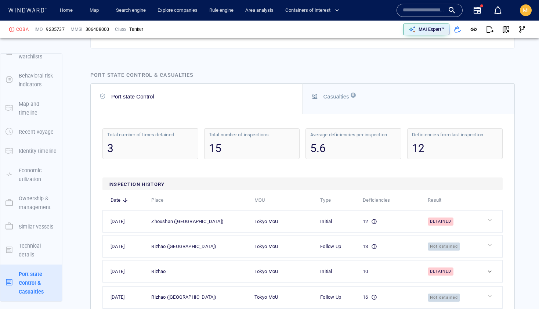
scroll to position [1688, 0]
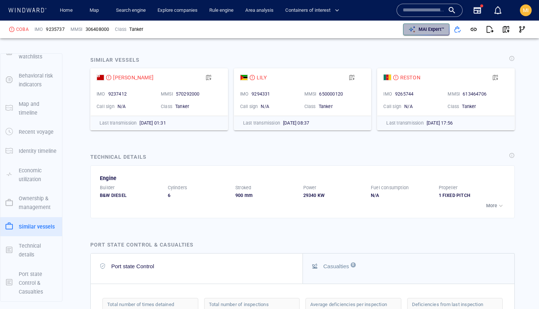
click at [425, 32] on p "MAI Expert™" at bounding box center [431, 29] width 26 height 7
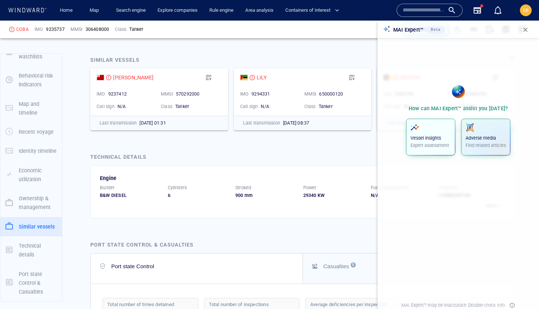
click at [423, 131] on span "button" at bounding box center [430, 127] width 40 height 9
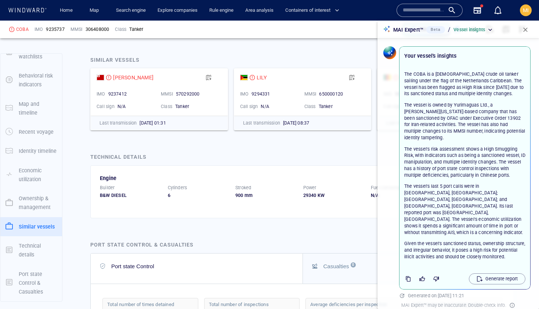
click at [360, 164] on div "Technical details" at bounding box center [302, 157] width 427 height 13
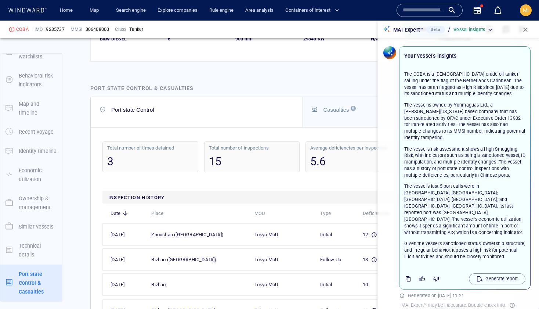
scroll to position [1845, 0]
click at [337, 203] on div "Inspection History" at bounding box center [302, 196] width 400 height 13
click at [524, 28] on span "button" at bounding box center [524, 29] width 7 height 7
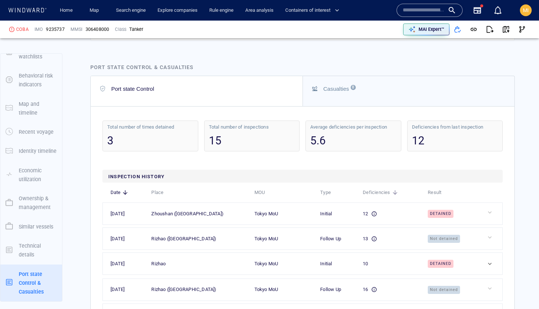
scroll to position [1844, 0]
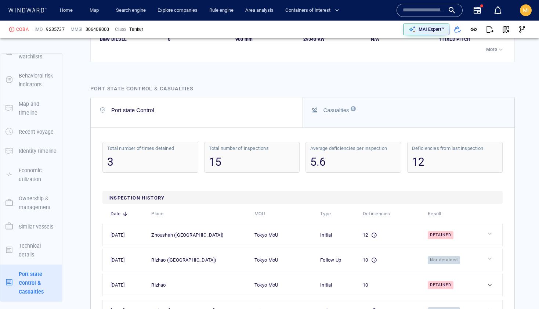
click at [415, 10] on input "text" at bounding box center [424, 10] width 42 height 11
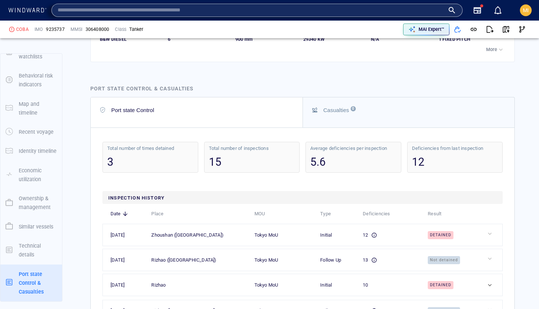
paste input "*******"
type input "*******"
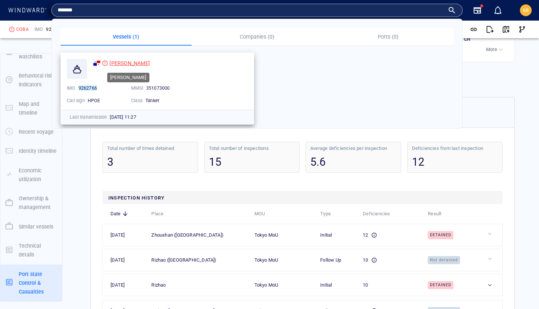
click at [121, 63] on span "[PERSON_NAME]" at bounding box center [129, 63] width 40 height 6
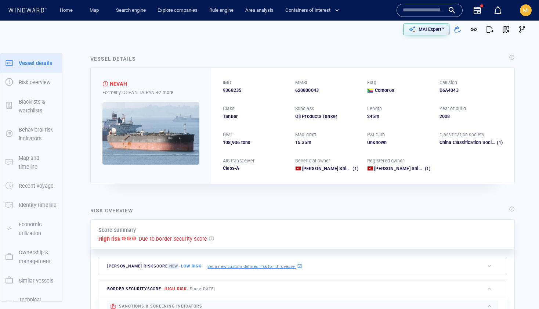
click at [407, 12] on input "text" at bounding box center [424, 10] width 42 height 11
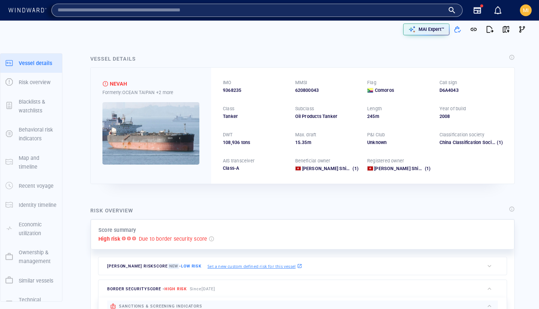
paste input "*******"
type input "*******"
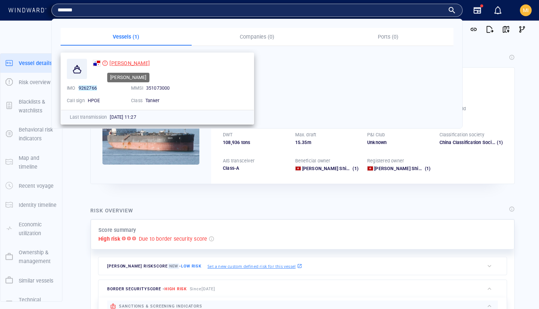
click at [118, 63] on span "[PERSON_NAME]" at bounding box center [129, 63] width 40 height 6
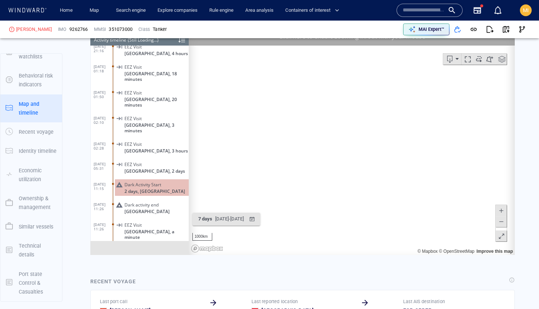
scroll to position [648, 0]
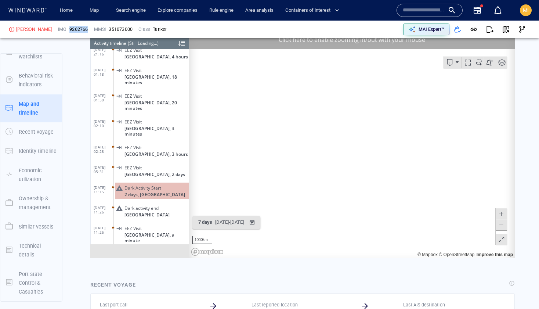
drag, startPoint x: 70, startPoint y: 29, endPoint x: 52, endPoint y: 29, distance: 17.6
click at [68, 29] on div "9262766" at bounding box center [78, 30] width 21 height 10
copy span "9262766"
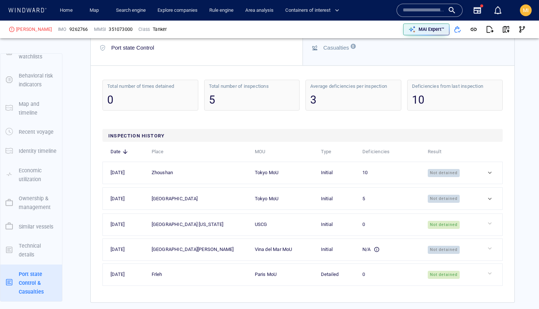
scroll to position [1860, 0]
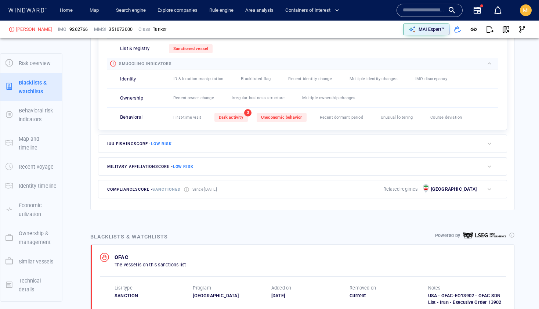
scroll to position [255, 0]
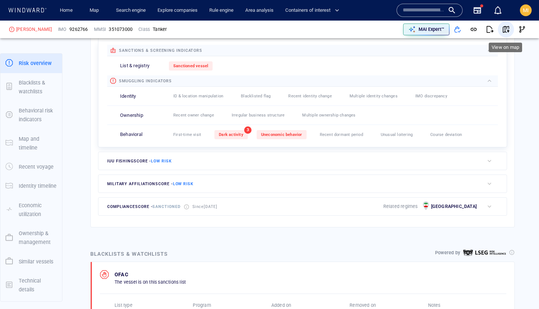
click at [505, 30] on span "button" at bounding box center [505, 29] width 7 height 7
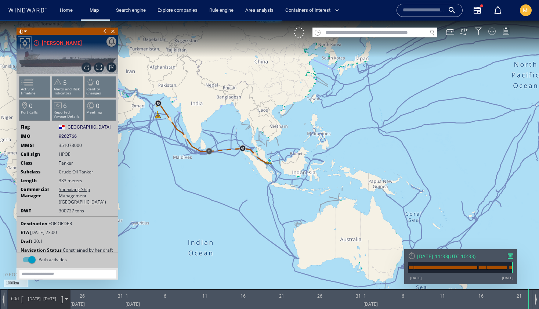
click at [491, 32] on div at bounding box center [491, 31] width 7 height 7
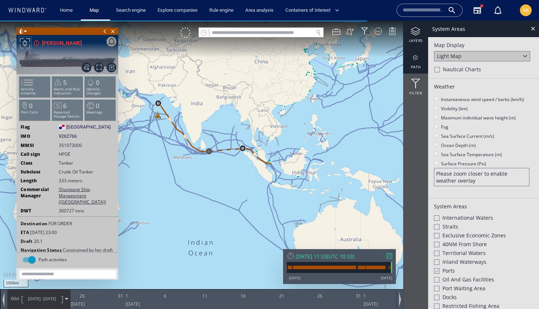
click at [414, 60] on div at bounding box center [415, 57] width 25 height 9
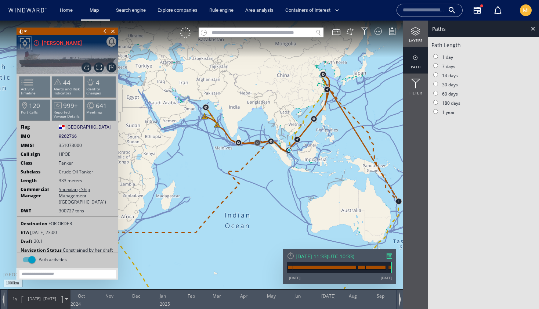
drag, startPoint x: 375, startPoint y: 185, endPoint x: 335, endPoint y: 177, distance: 41.3
click at [335, 177] on canvas "Map" at bounding box center [269, 161] width 539 height 281
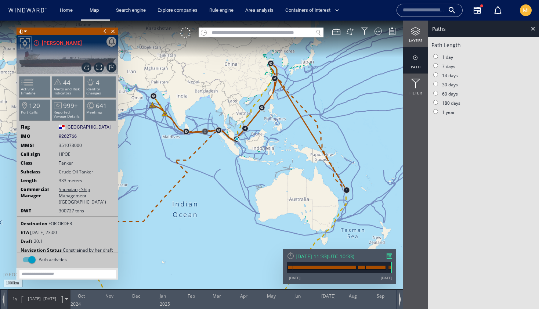
drag, startPoint x: 244, startPoint y: 170, endPoint x: 276, endPoint y: 189, distance: 37.7
click at [276, 189] on canvas "Map" at bounding box center [269, 161] width 539 height 281
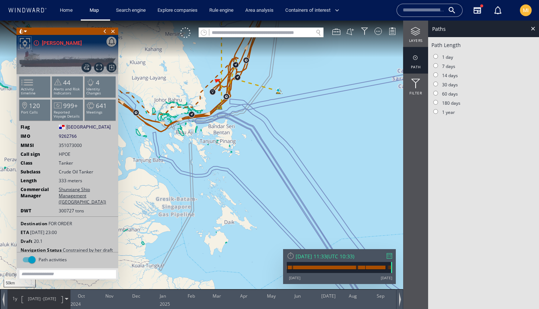
drag, startPoint x: 215, startPoint y: 176, endPoint x: 257, endPoint y: 213, distance: 55.9
click at [256, 212] on canvas "Map" at bounding box center [269, 161] width 539 height 281
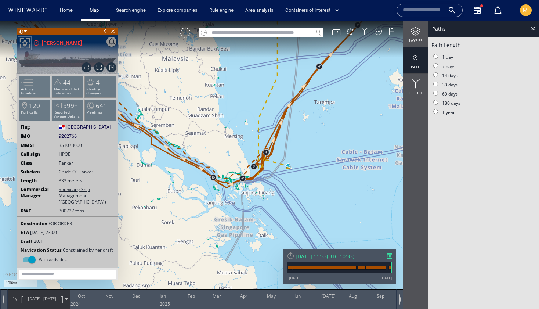
drag, startPoint x: 304, startPoint y: 160, endPoint x: 279, endPoint y: 188, distance: 38.5
click at [279, 188] on canvas "Map" at bounding box center [269, 161] width 539 height 281
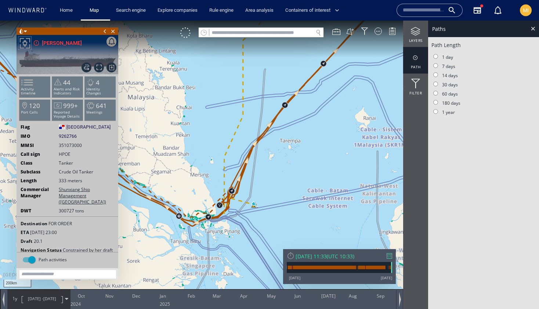
drag, startPoint x: 366, startPoint y: 99, endPoint x: 313, endPoint y: 163, distance: 82.5
click at [314, 160] on canvas "Map" at bounding box center [269, 161] width 539 height 281
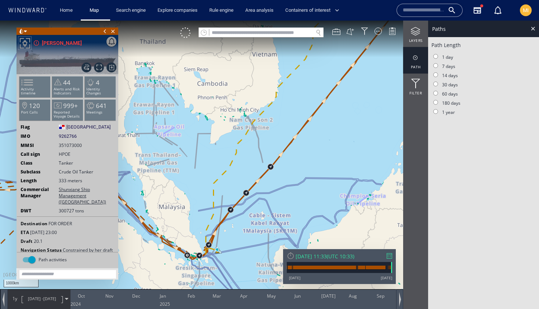
drag, startPoint x: 325, startPoint y: 141, endPoint x: 320, endPoint y: 145, distance: 7.0
click at [320, 145] on canvas "Map" at bounding box center [269, 161] width 539 height 281
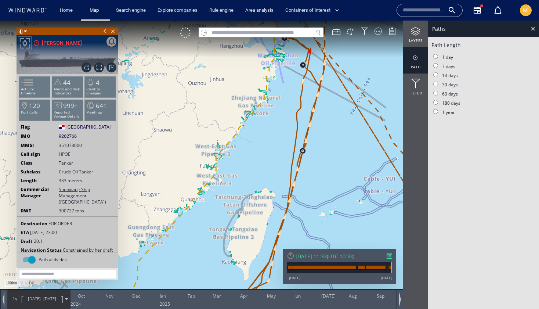
drag, startPoint x: 319, startPoint y: 95, endPoint x: 324, endPoint y: 180, distance: 84.9
click at [324, 180] on canvas "Map" at bounding box center [269, 161] width 539 height 281
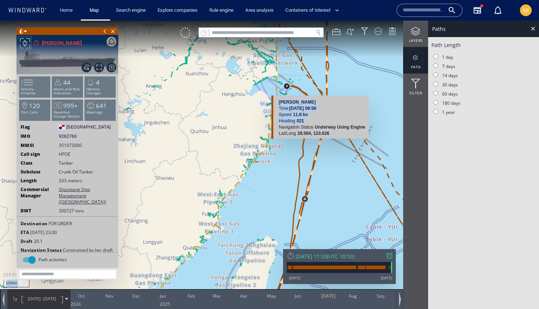
drag, startPoint x: 320, startPoint y: 120, endPoint x: 316, endPoint y: 199, distance: 79.0
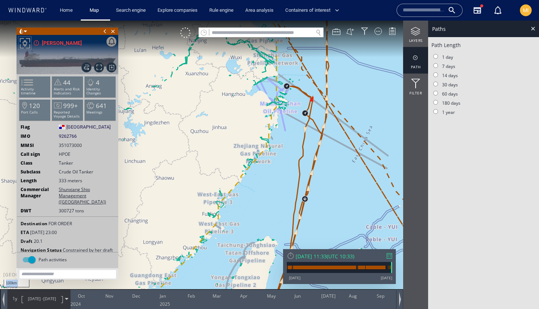
drag, startPoint x: 314, startPoint y: 116, endPoint x: 314, endPoint y: 229, distance: 112.7
click at [314, 229] on canvas "Map" at bounding box center [269, 161] width 539 height 281
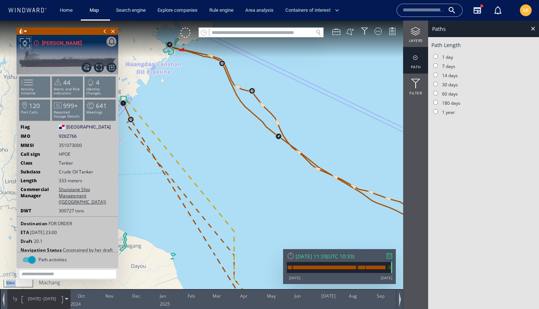
drag, startPoint x: 213, startPoint y: 143, endPoint x: 251, endPoint y: 203, distance: 71.6
click at [251, 208] on canvas "Map" at bounding box center [269, 161] width 539 height 281
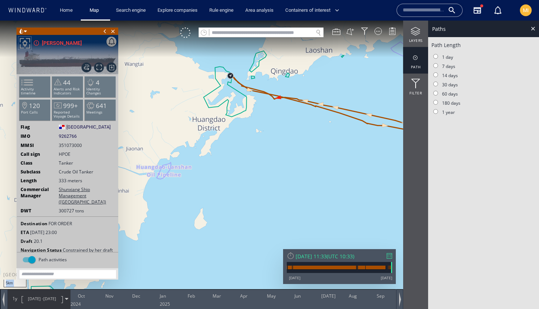
drag, startPoint x: 269, startPoint y: 133, endPoint x: 275, endPoint y: 193, distance: 59.7
click at [276, 192] on canvas "Map" at bounding box center [269, 161] width 539 height 281
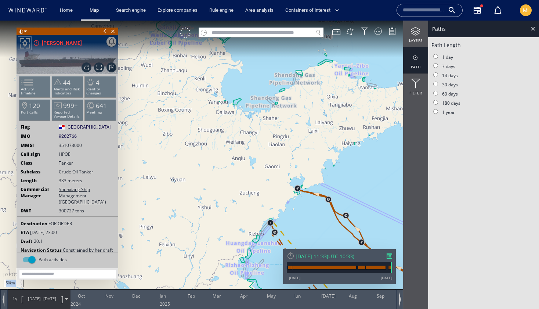
drag, startPoint x: 307, startPoint y: 195, endPoint x: 307, endPoint y: 167, distance: 28.3
click at [307, 174] on canvas "Map" at bounding box center [269, 161] width 539 height 281
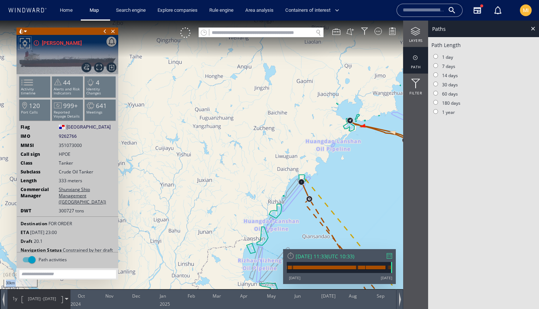
drag, startPoint x: 302, startPoint y: 214, endPoint x: 268, endPoint y: 142, distance: 79.6
click at [268, 142] on canvas "Map" at bounding box center [269, 161] width 539 height 281
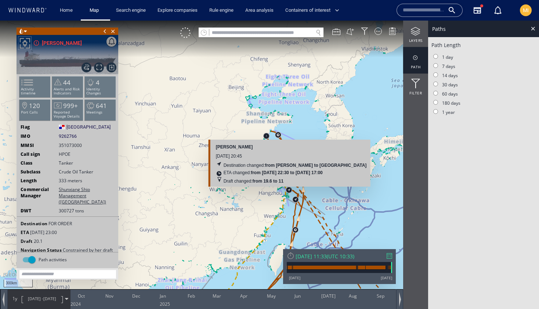
click at [289, 190] on canvas "Map" at bounding box center [269, 161] width 539 height 281
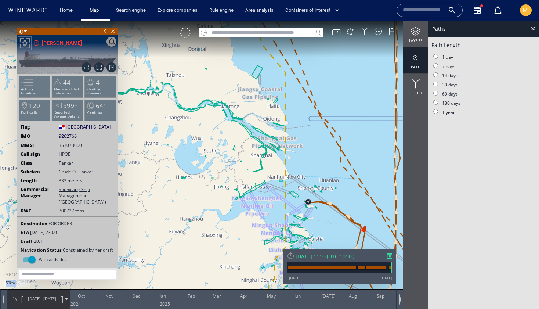
drag, startPoint x: 316, startPoint y: 206, endPoint x: 314, endPoint y: 200, distance: 6.6
click at [314, 200] on canvas "Map" at bounding box center [269, 161] width 539 height 281
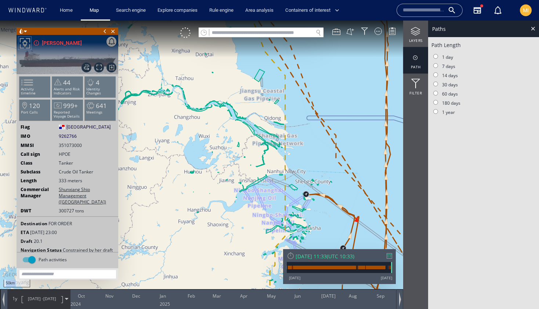
drag, startPoint x: 323, startPoint y: 223, endPoint x: 312, endPoint y: 189, distance: 35.7
click at [312, 190] on canvas "Map" at bounding box center [269, 161] width 539 height 281
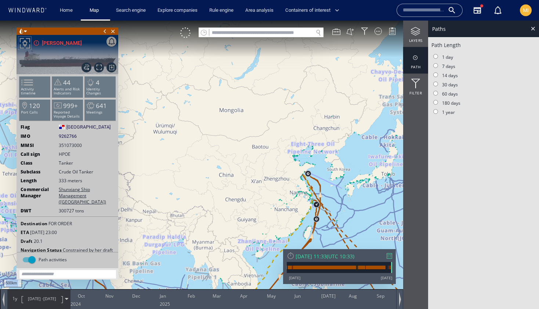
drag, startPoint x: 316, startPoint y: 205, endPoint x: 329, endPoint y: 173, distance: 34.4
click at [329, 174] on canvas "Map" at bounding box center [269, 161] width 539 height 281
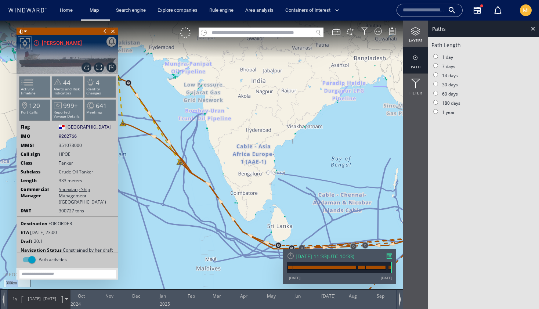
drag, startPoint x: 269, startPoint y: 234, endPoint x: 191, endPoint y: 212, distance: 80.3
click at [193, 213] on canvas "Map" at bounding box center [269, 161] width 539 height 281
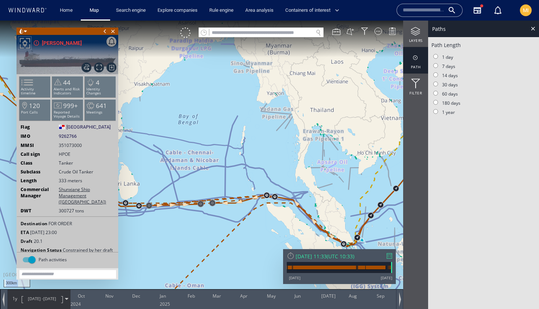
drag, startPoint x: 401, startPoint y: 215, endPoint x: 327, endPoint y: 179, distance: 81.7
click at [327, 179] on canvas "Map" at bounding box center [269, 161] width 539 height 281
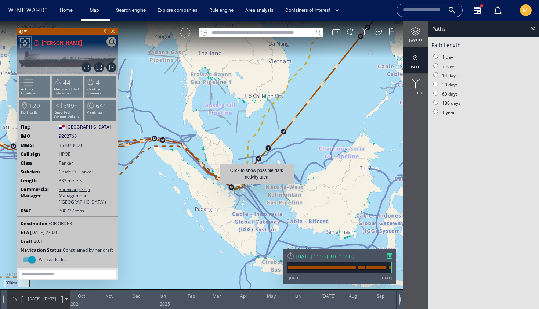
drag, startPoint x: 246, startPoint y: 186, endPoint x: 254, endPoint y: 188, distance: 8.5
click at [255, 188] on canvas "Map" at bounding box center [269, 161] width 539 height 281
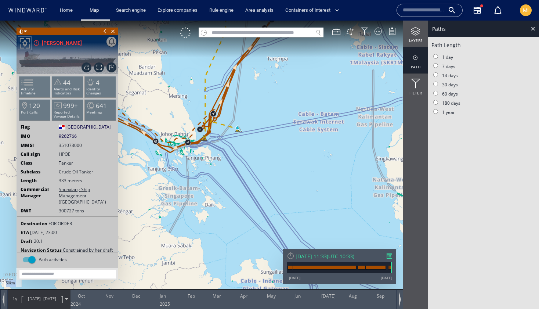
drag, startPoint x: 247, startPoint y: 155, endPoint x: 256, endPoint y: 165, distance: 13.3
click at [256, 165] on canvas "Map" at bounding box center [269, 161] width 539 height 281
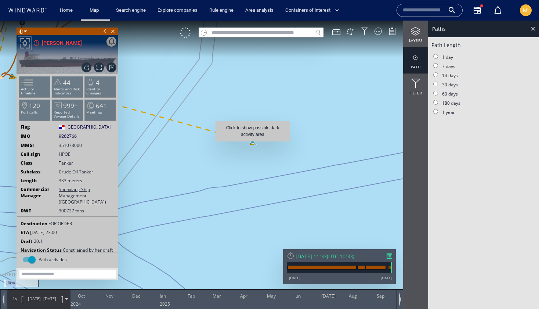
click at [252, 145] on canvas "Map" at bounding box center [269, 161] width 539 height 281
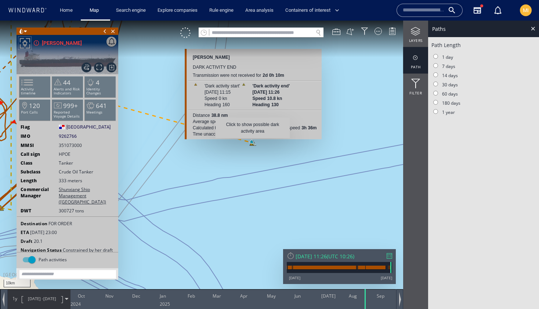
click at [258, 127] on div "Click to show possible dark activity area" at bounding box center [252, 127] width 74 height 21
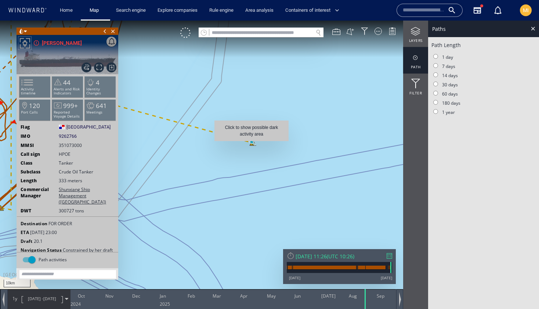
click at [251, 145] on canvas "Map" at bounding box center [269, 161] width 539 height 281
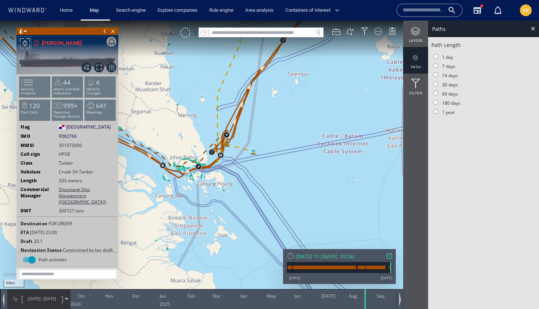
click at [255, 155] on canvas "Map" at bounding box center [269, 161] width 539 height 281
click at [297, 32] on input "text" at bounding box center [261, 33] width 104 height 10
paste input "*******"
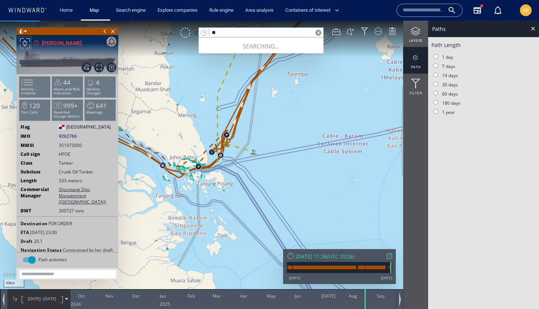
type input "*"
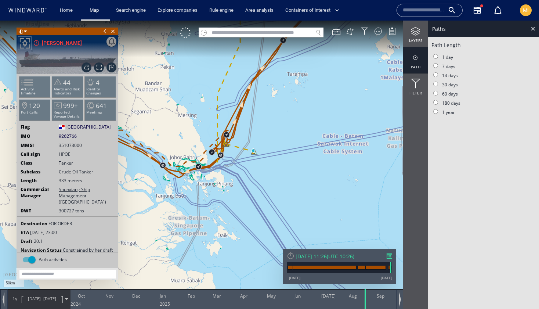
click at [269, 29] on input "text" at bounding box center [261, 33] width 104 height 10
paste input "*******"
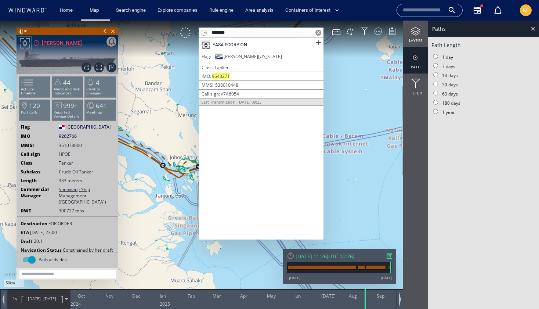
type input "*******"
click at [247, 44] on div "YASA SCORPION" at bounding box center [261, 44] width 125 height 15
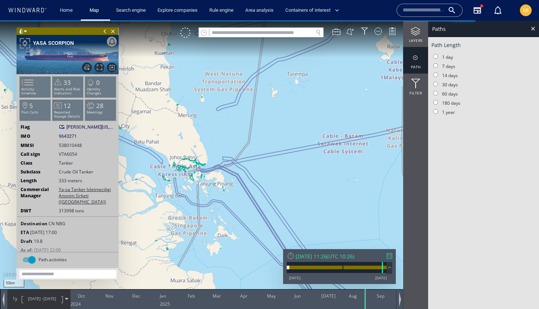
click at [226, 37] on div "VM" at bounding box center [291, 33] width 223 height 10
click at [226, 33] on input "text" at bounding box center [261, 33] width 104 height 10
paste input "*******"
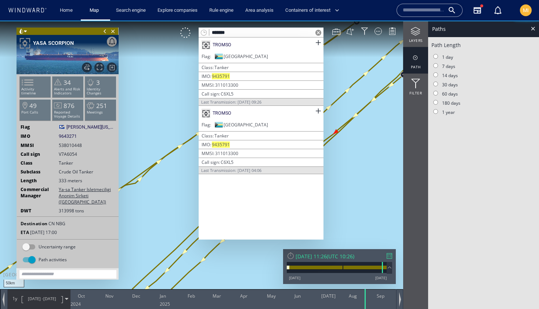
drag, startPoint x: 236, startPoint y: 31, endPoint x: 181, endPoint y: 25, distance: 55.4
click at [182, 21] on div "50km © Mapbox © OpenStreetMap Improve this map 0 0 [DATE] Oct Nov Dec Jan Feb M…" at bounding box center [269, 21] width 539 height 0
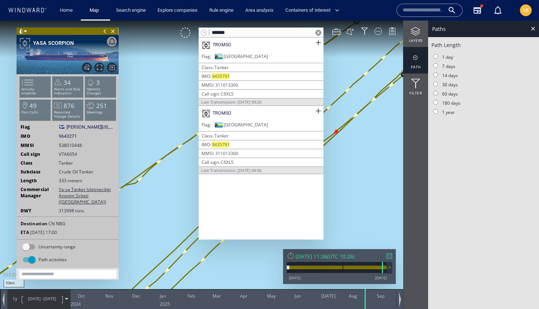
paste input "text"
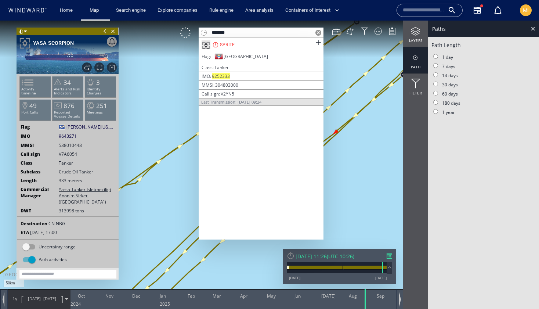
type input "*******"
